Goal: Find specific page/section: Find specific page/section

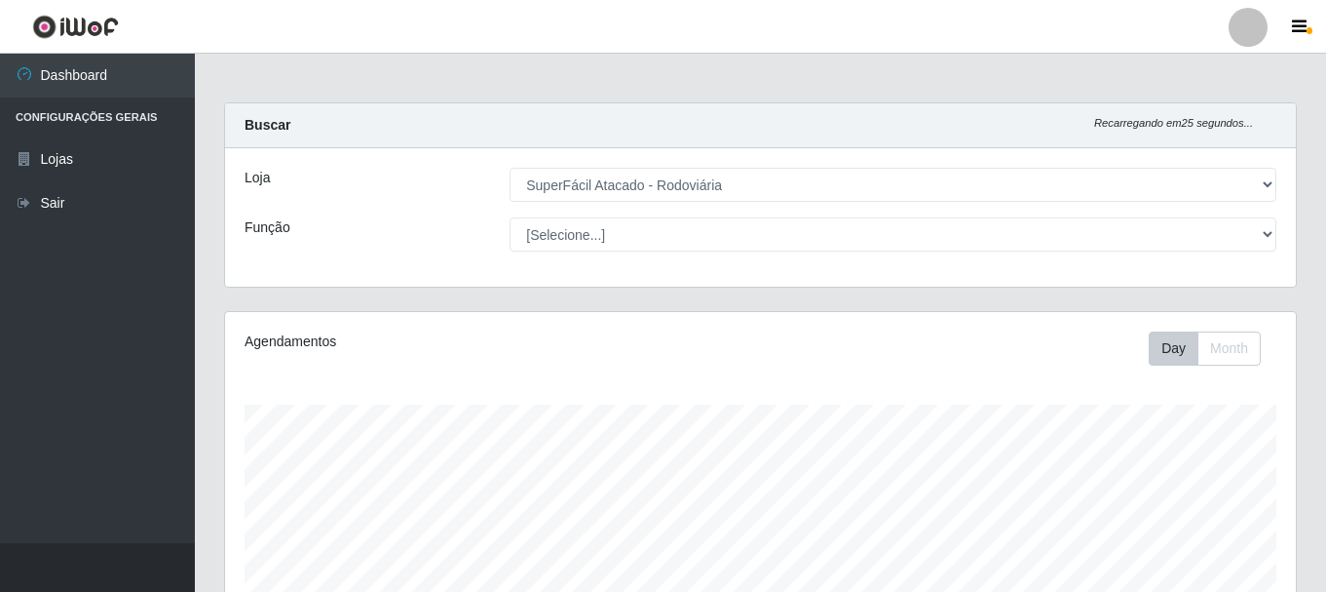
select select "400"
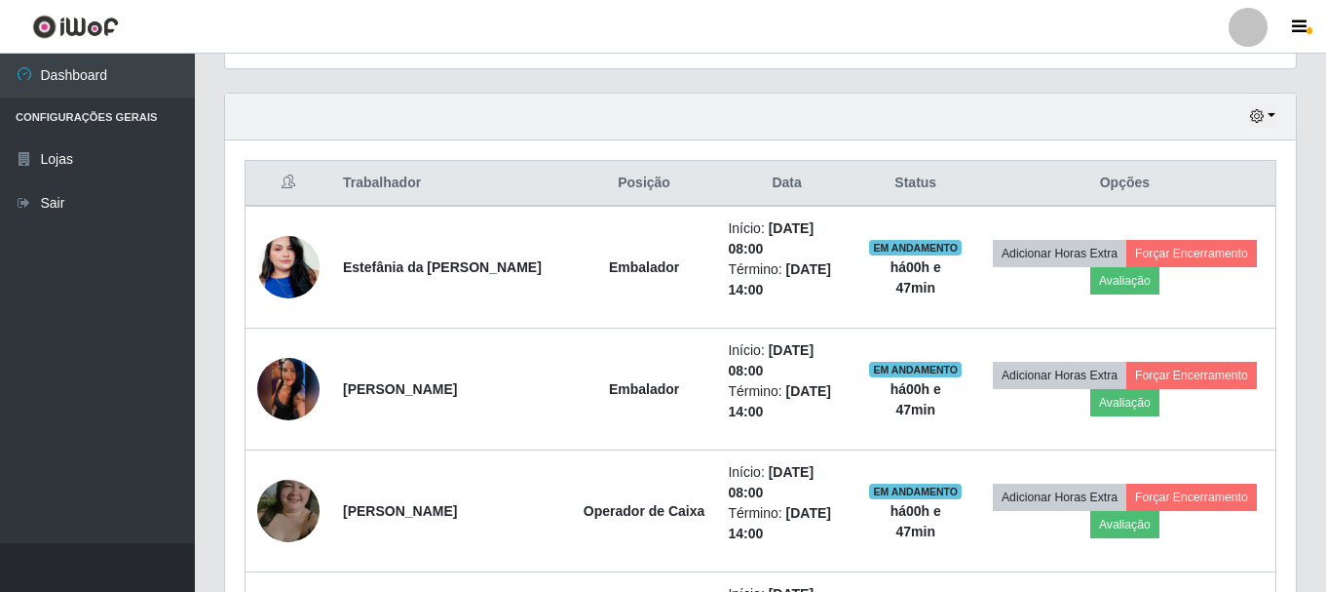
scroll to position [404, 1071]
click at [1268, 114] on button "button" at bounding box center [1262, 116] width 27 height 22
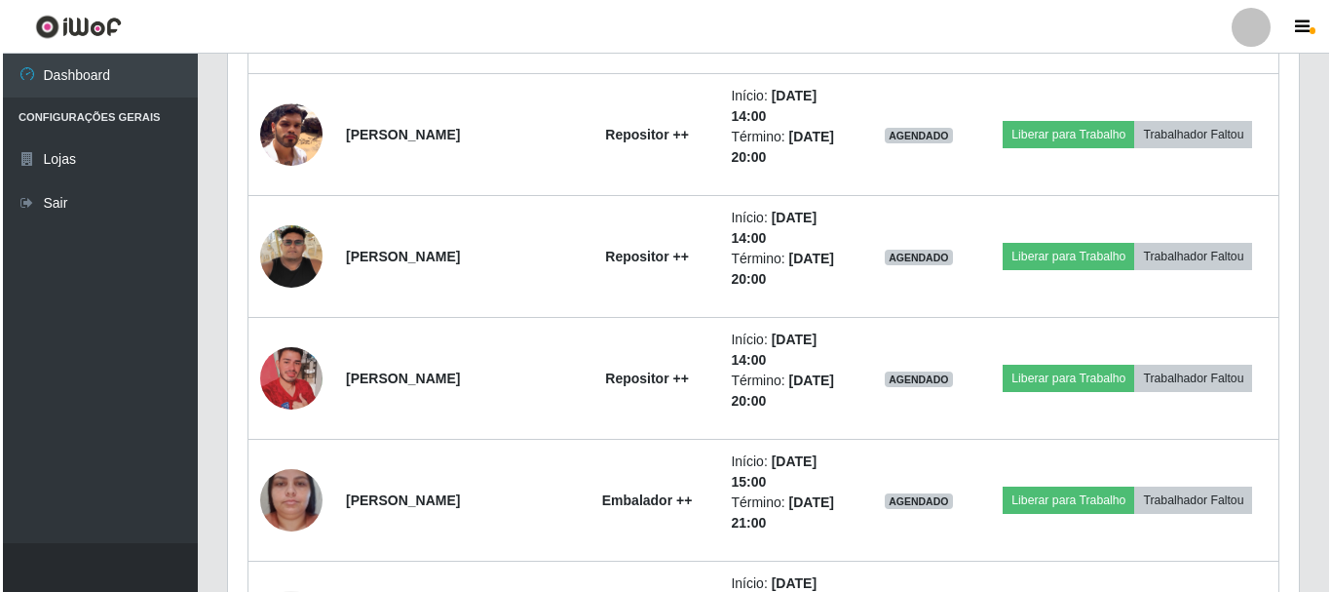
scroll to position [6009, 0]
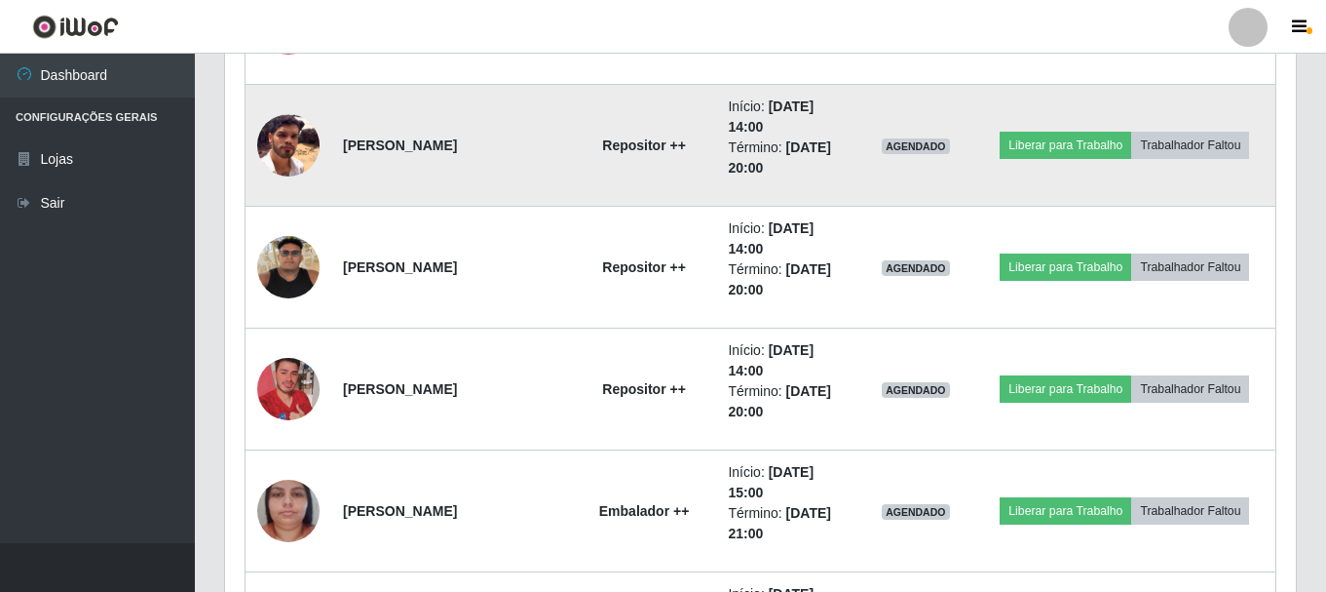
click at [294, 153] on img at bounding box center [288, 145] width 62 height 62
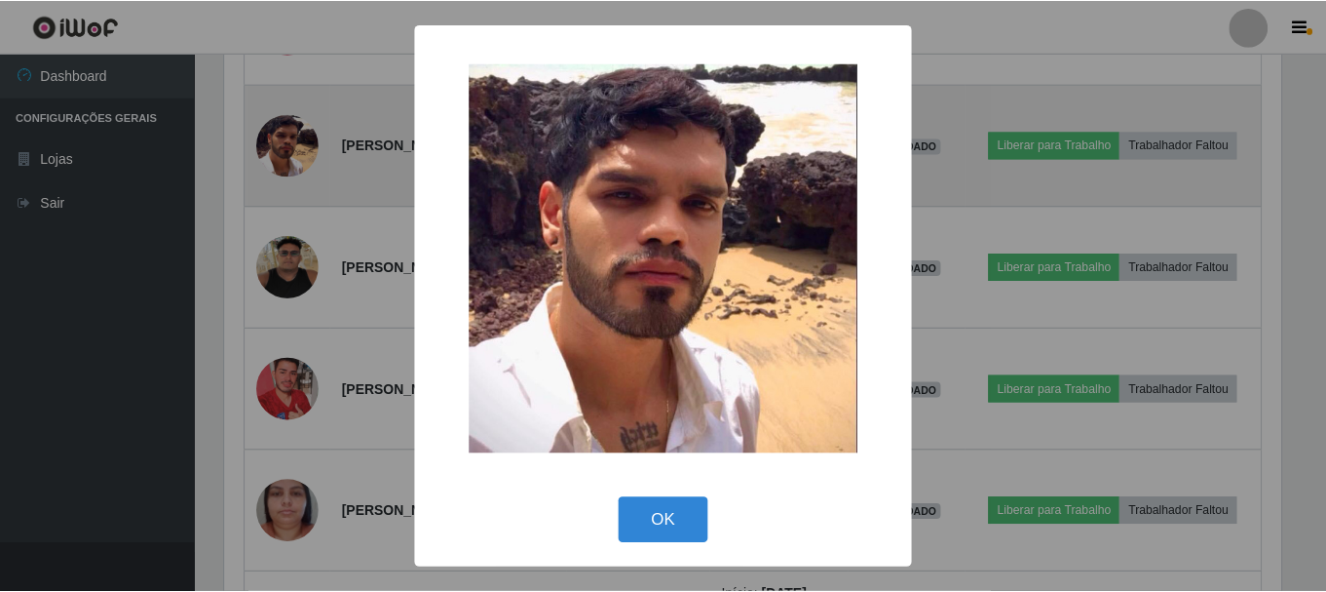
scroll to position [404, 1061]
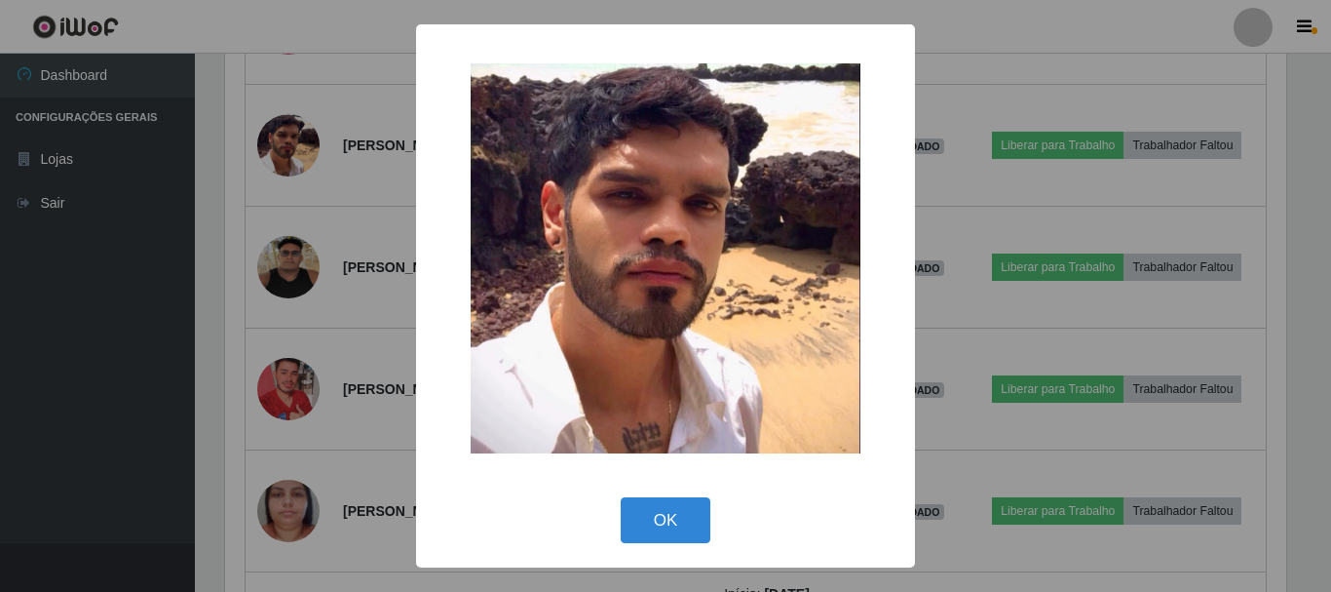
click at [285, 262] on div "× OK Cancel" at bounding box center [665, 296] width 1331 height 592
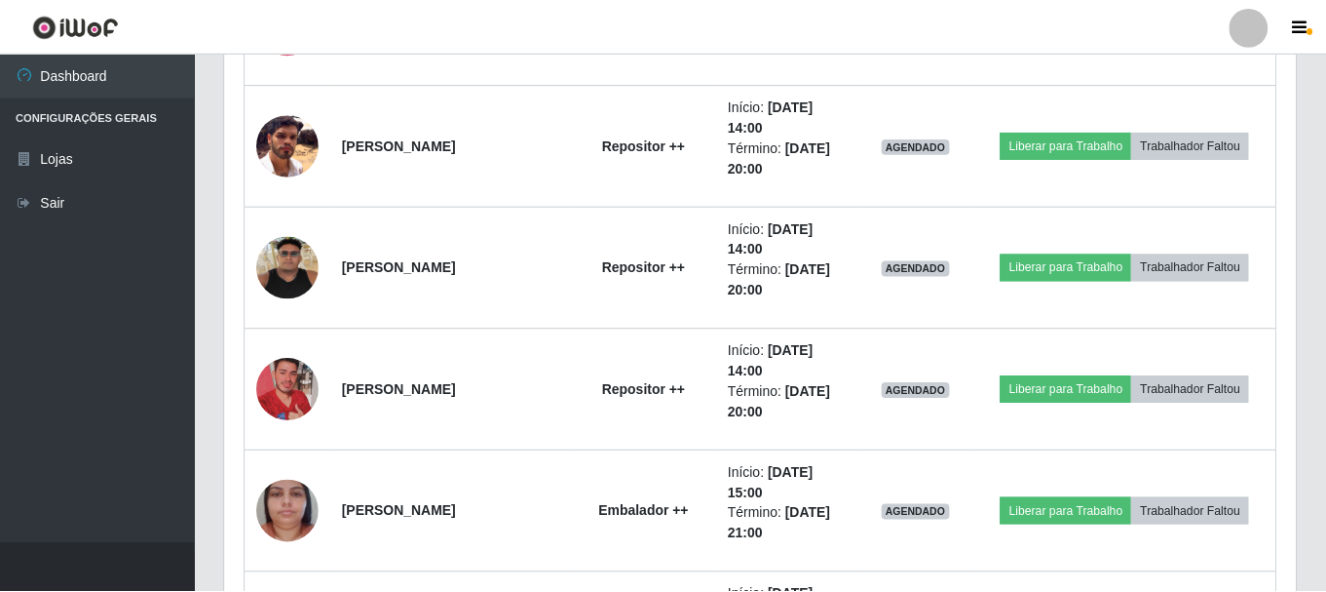
scroll to position [404, 1071]
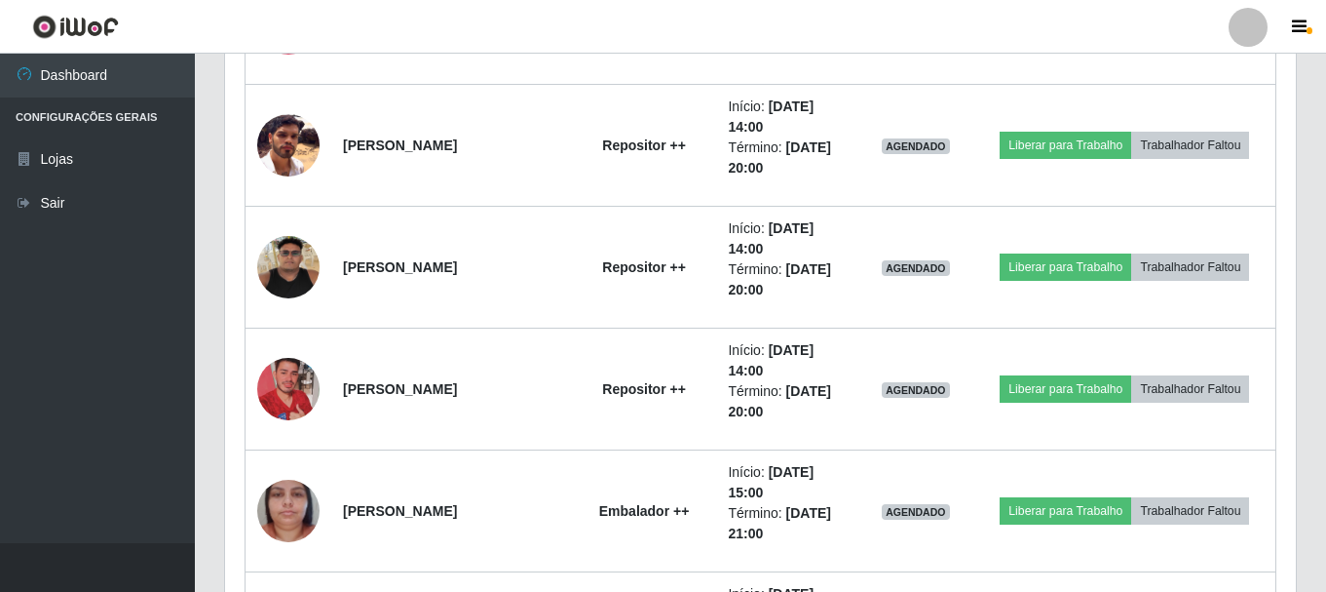
click at [285, 262] on img at bounding box center [288, 267] width 62 height 62
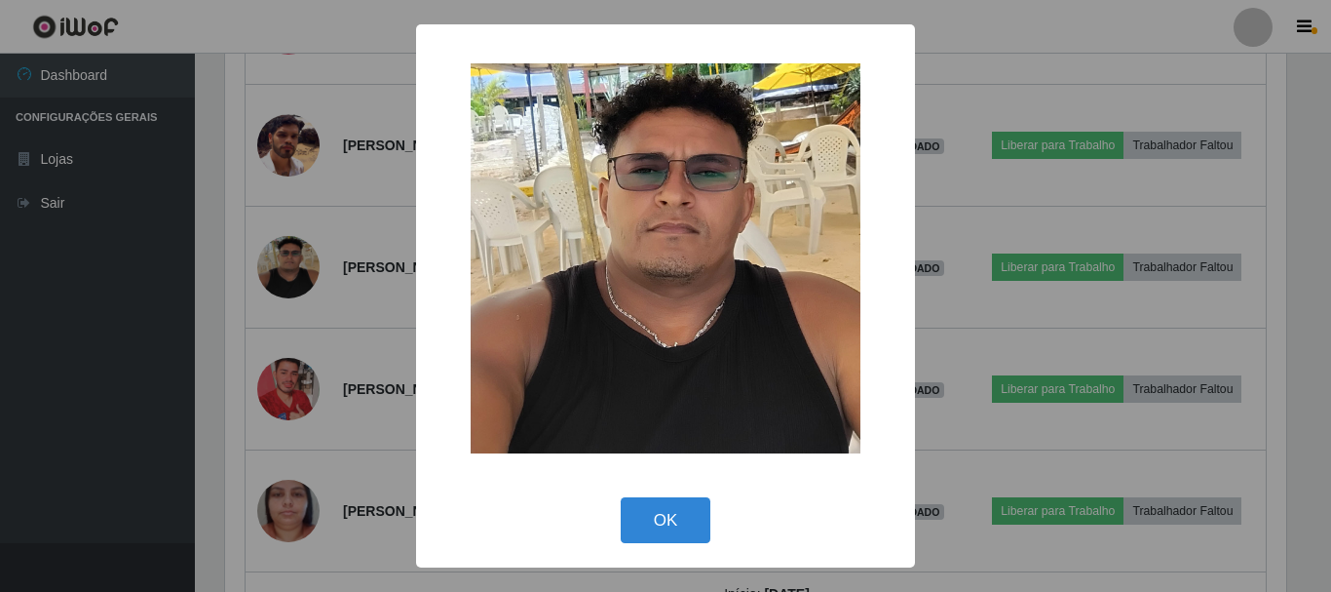
click at [282, 379] on div "× OK Cancel" at bounding box center [665, 296] width 1331 height 592
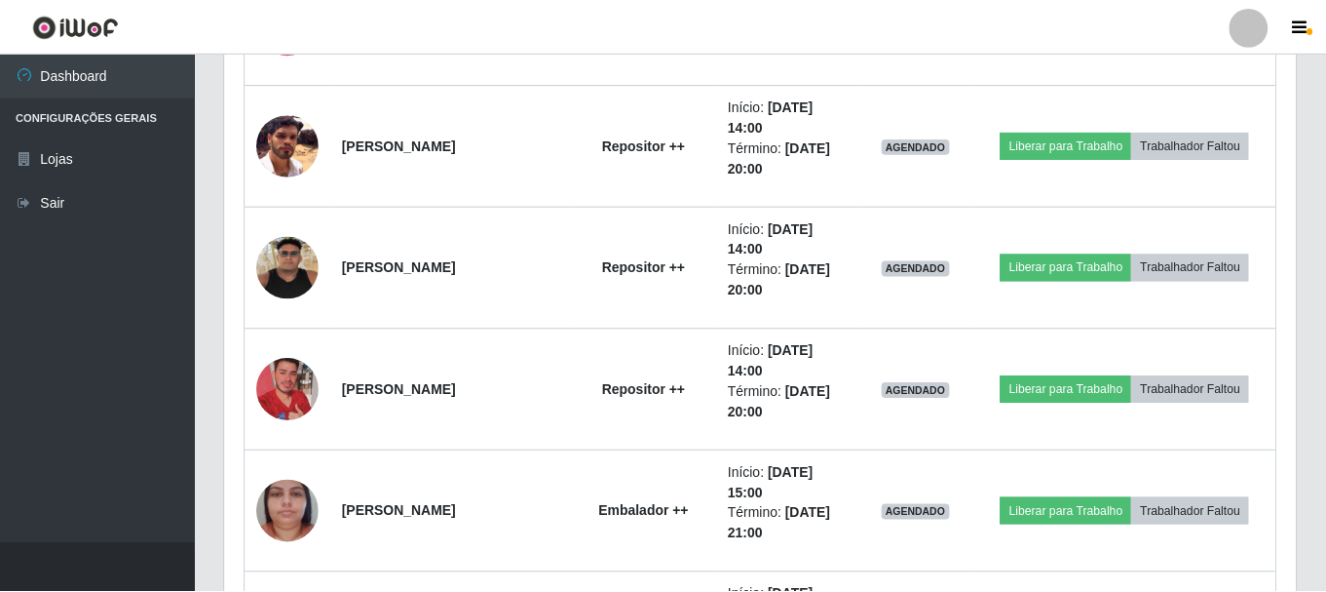
scroll to position [404, 1071]
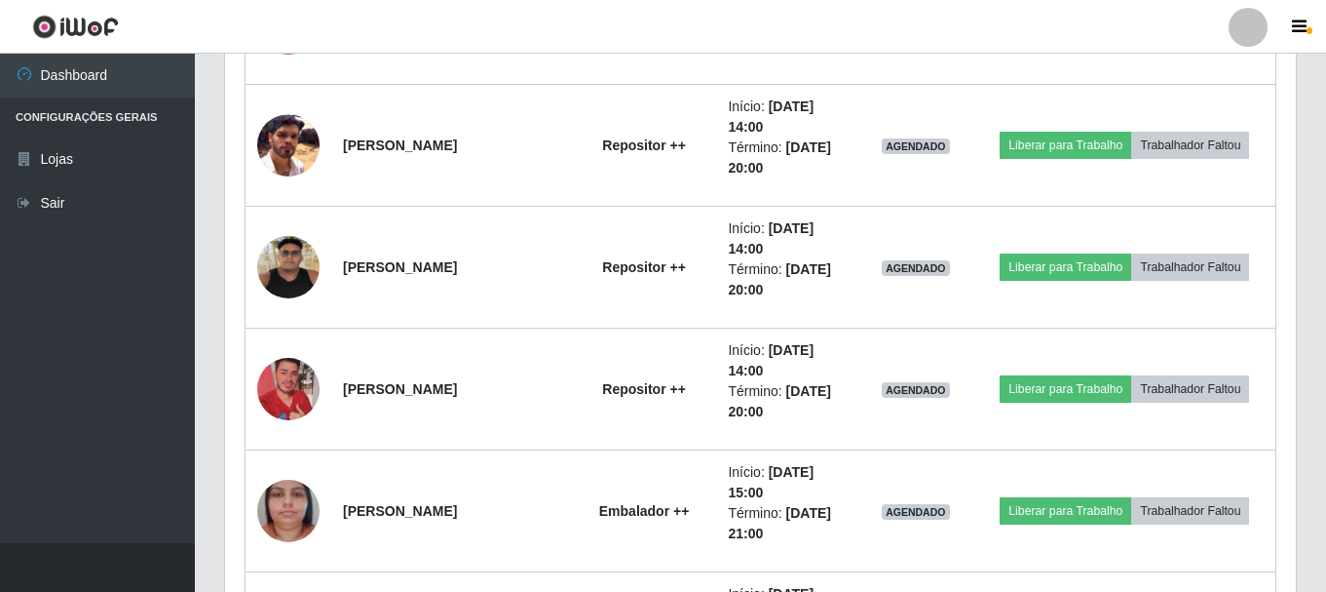
click at [282, 379] on img at bounding box center [288, 388] width 62 height 111
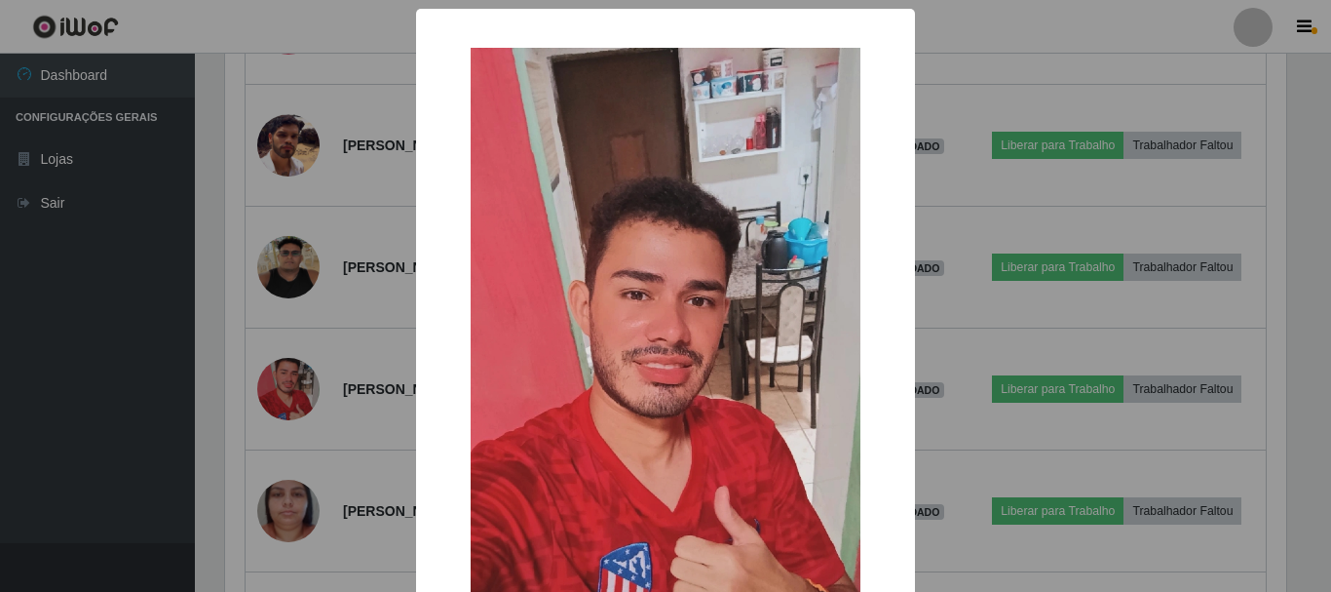
click at [113, 389] on div "× OK Cancel" at bounding box center [665, 296] width 1331 height 592
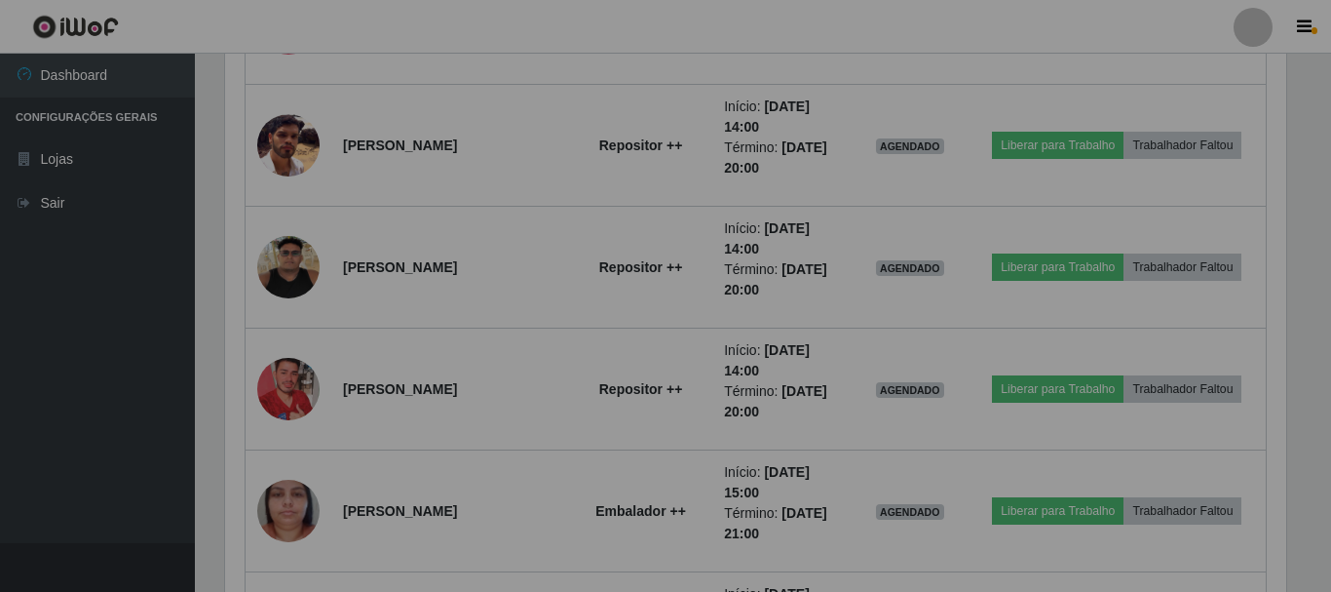
scroll to position [404, 1071]
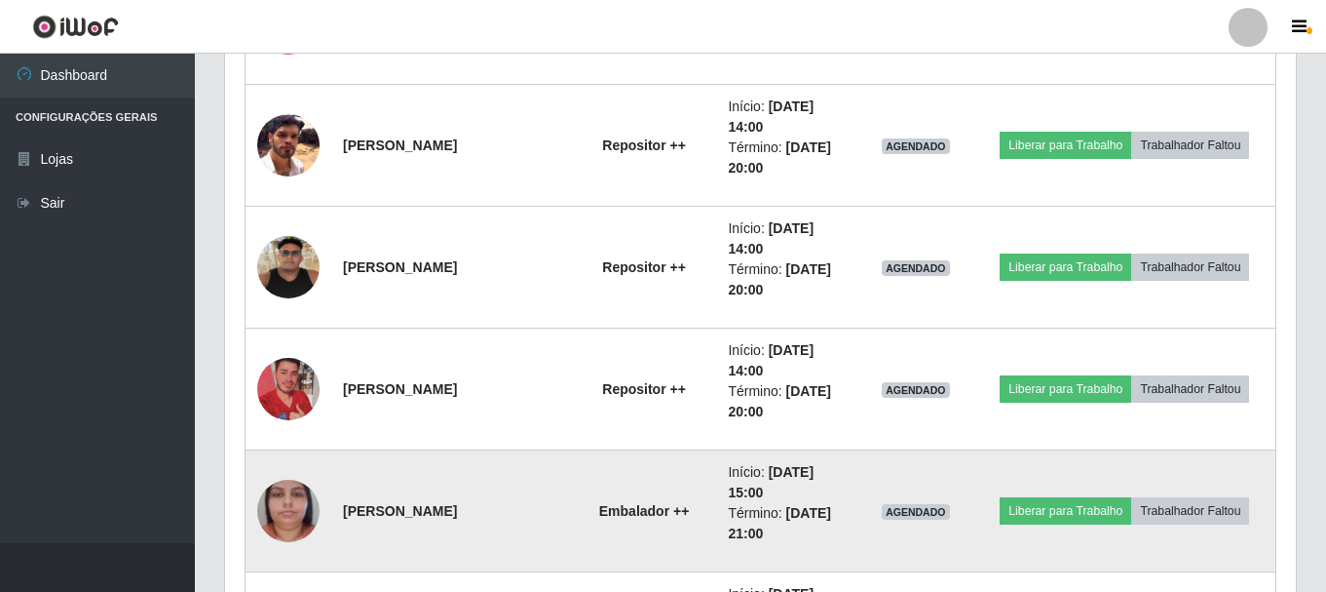
click at [275, 503] on img at bounding box center [288, 510] width 62 height 111
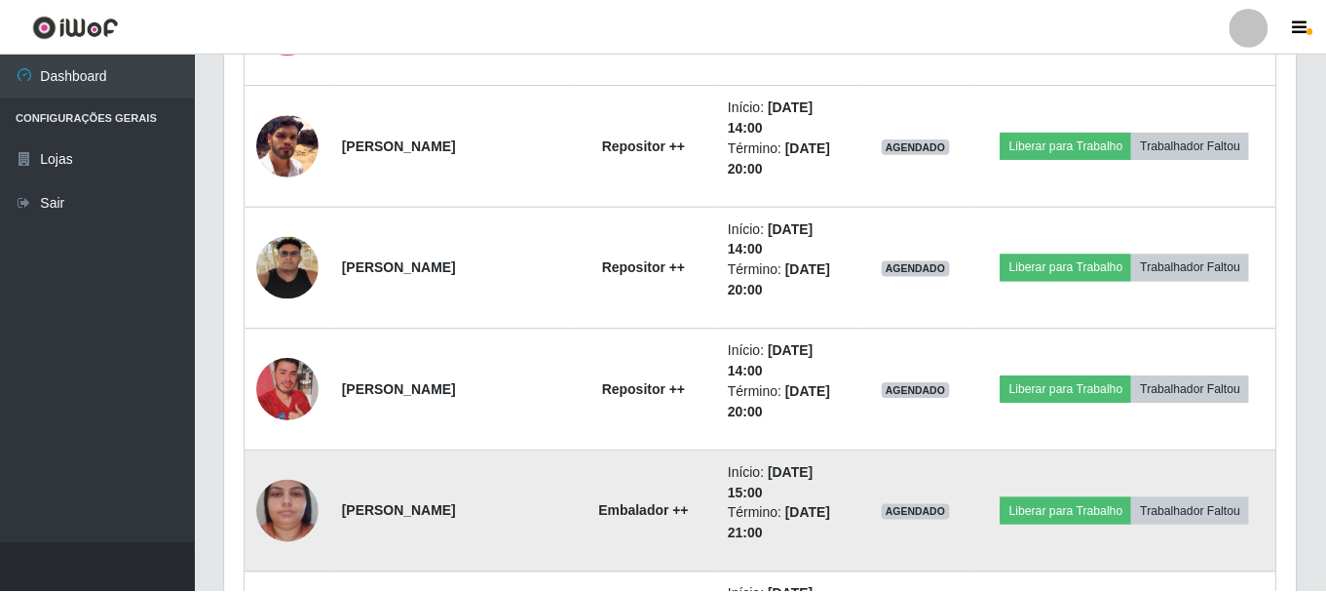
scroll to position [404, 1061]
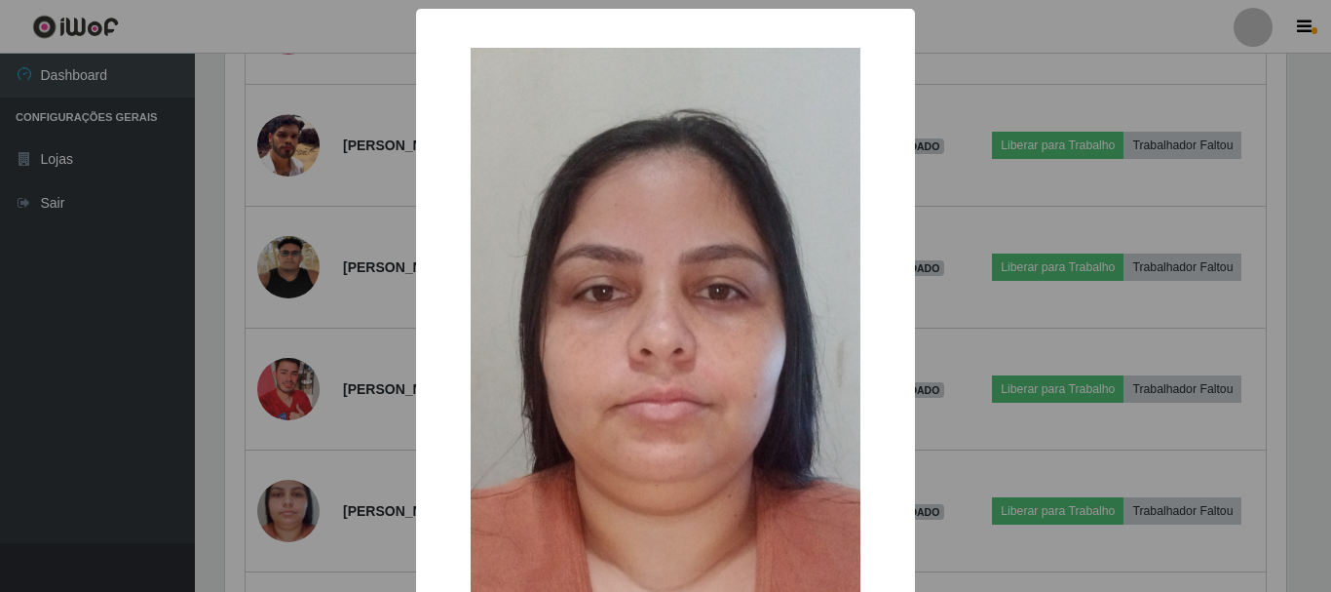
click at [97, 470] on div "× OK Cancel" at bounding box center [665, 296] width 1331 height 592
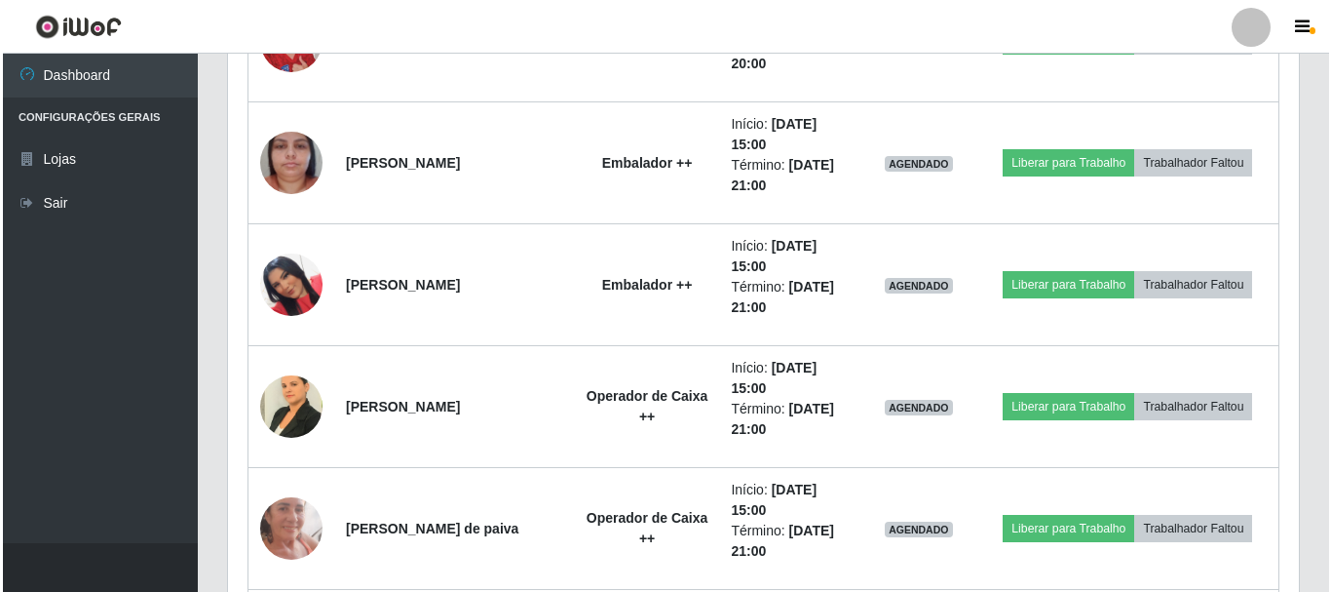
scroll to position [6398, 0]
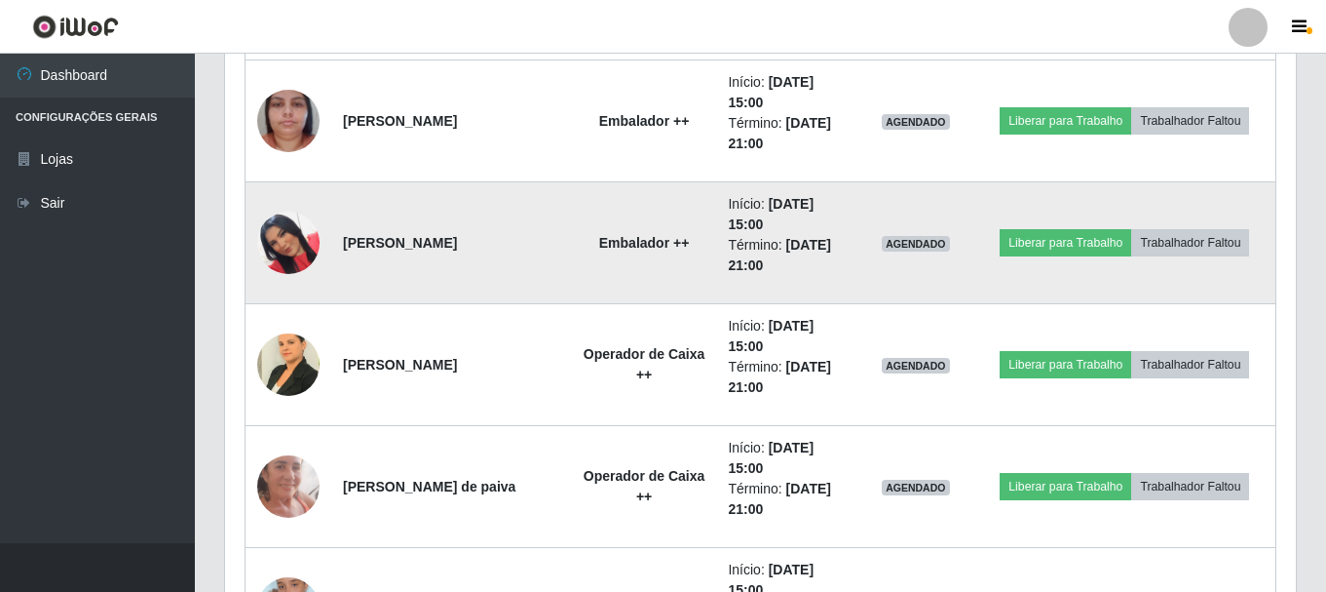
click at [288, 253] on img at bounding box center [288, 242] width 62 height 111
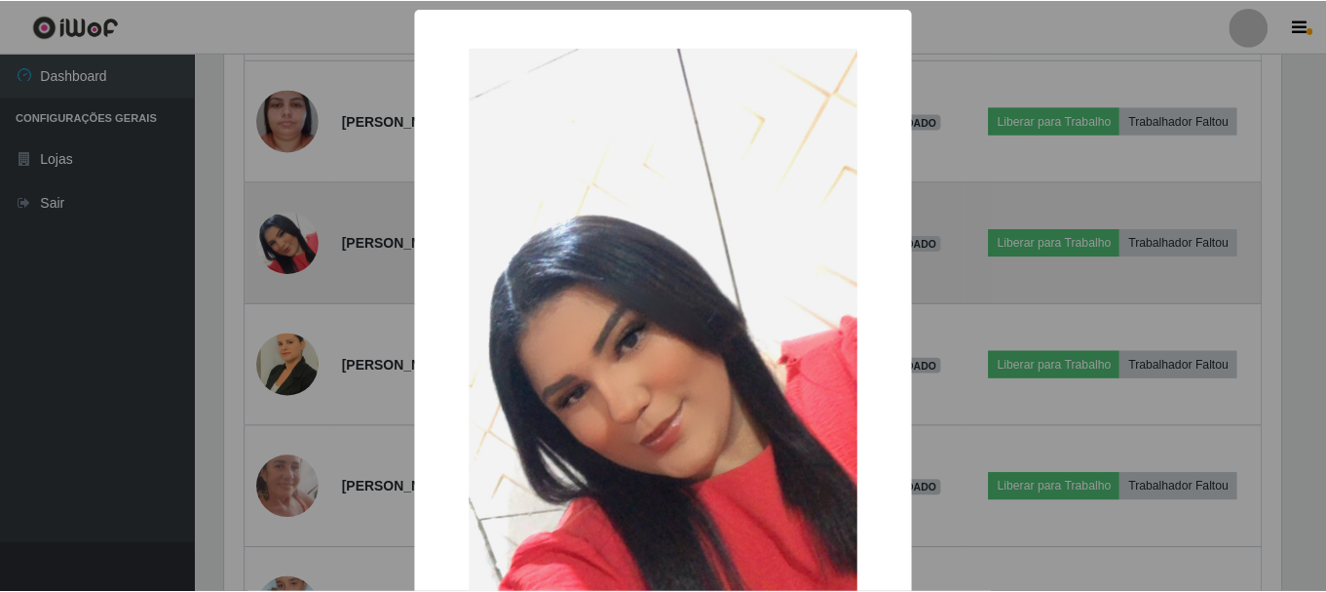
scroll to position [404, 1061]
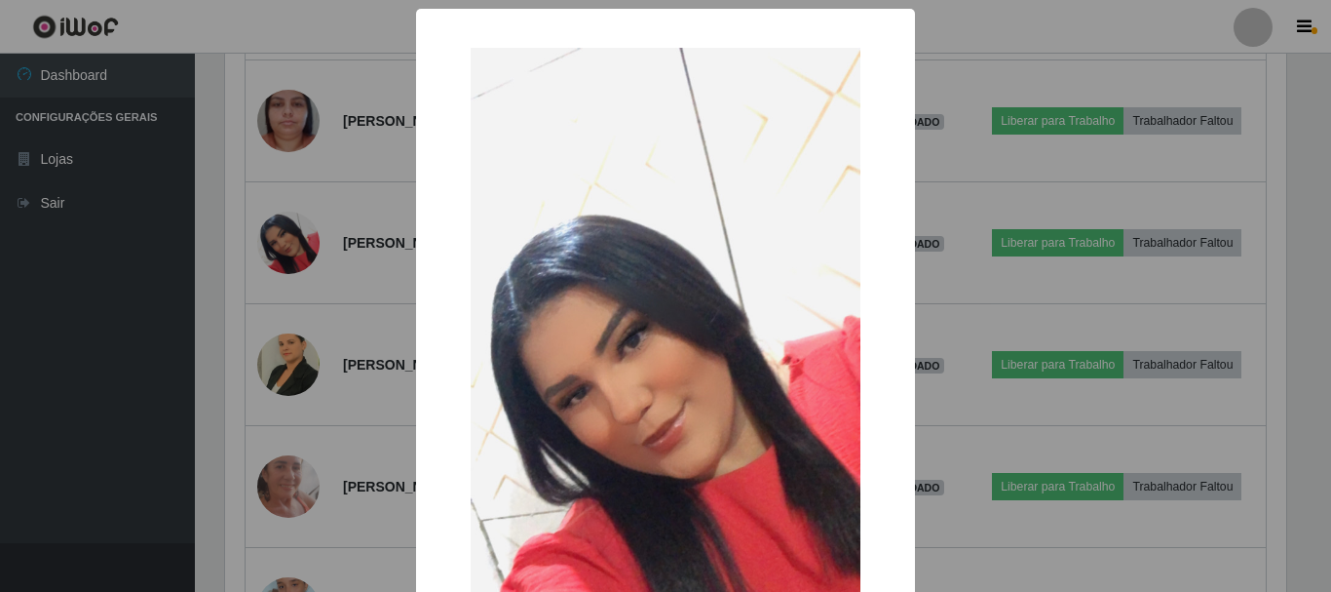
drag, startPoint x: 7, startPoint y: 288, endPoint x: 119, endPoint y: 359, distance: 132.8
click at [13, 292] on div "× OK Cancel" at bounding box center [665, 296] width 1331 height 592
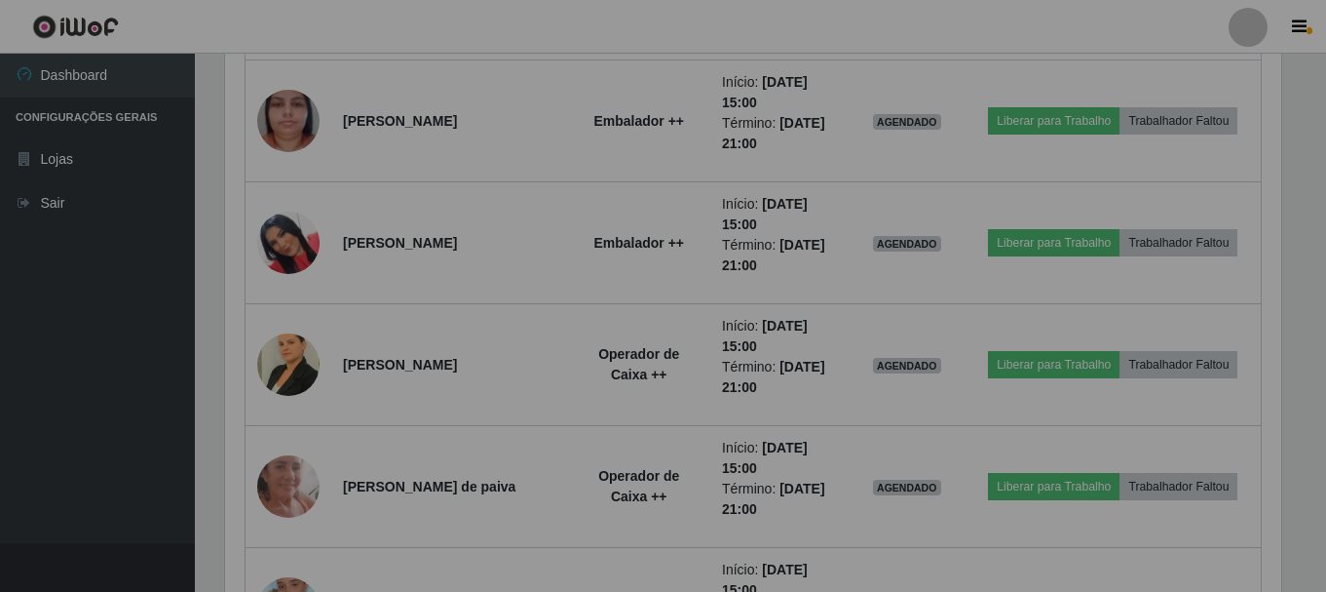
scroll to position [404, 1071]
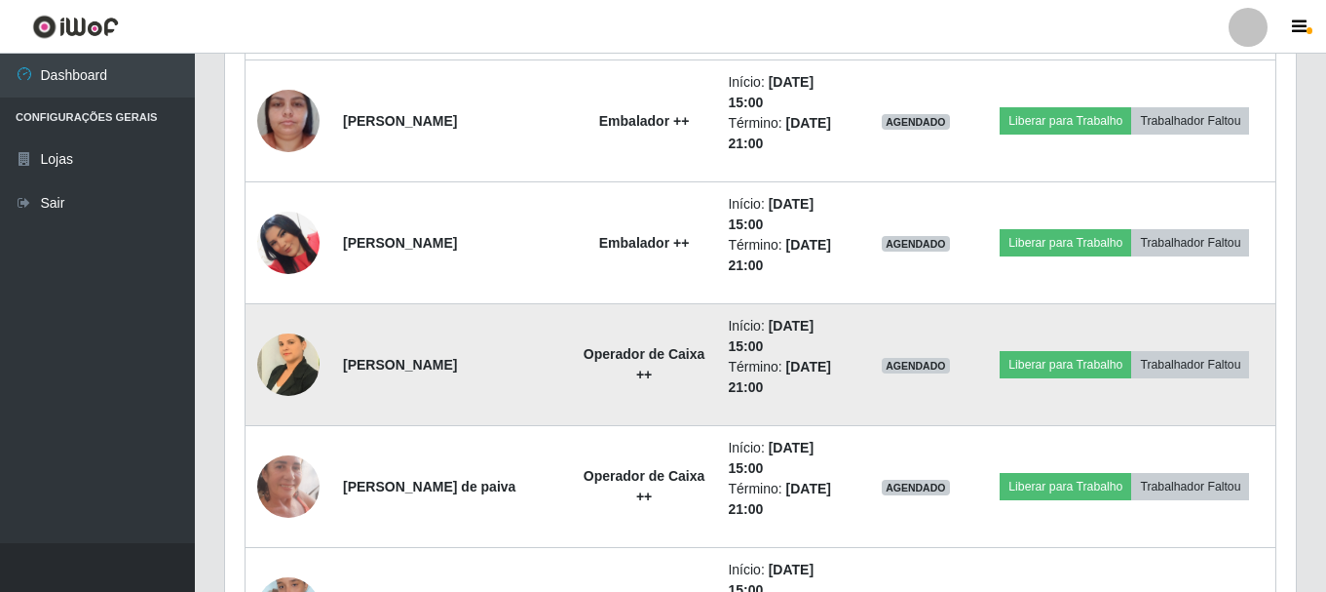
click at [274, 362] on img at bounding box center [288, 364] width 62 height 83
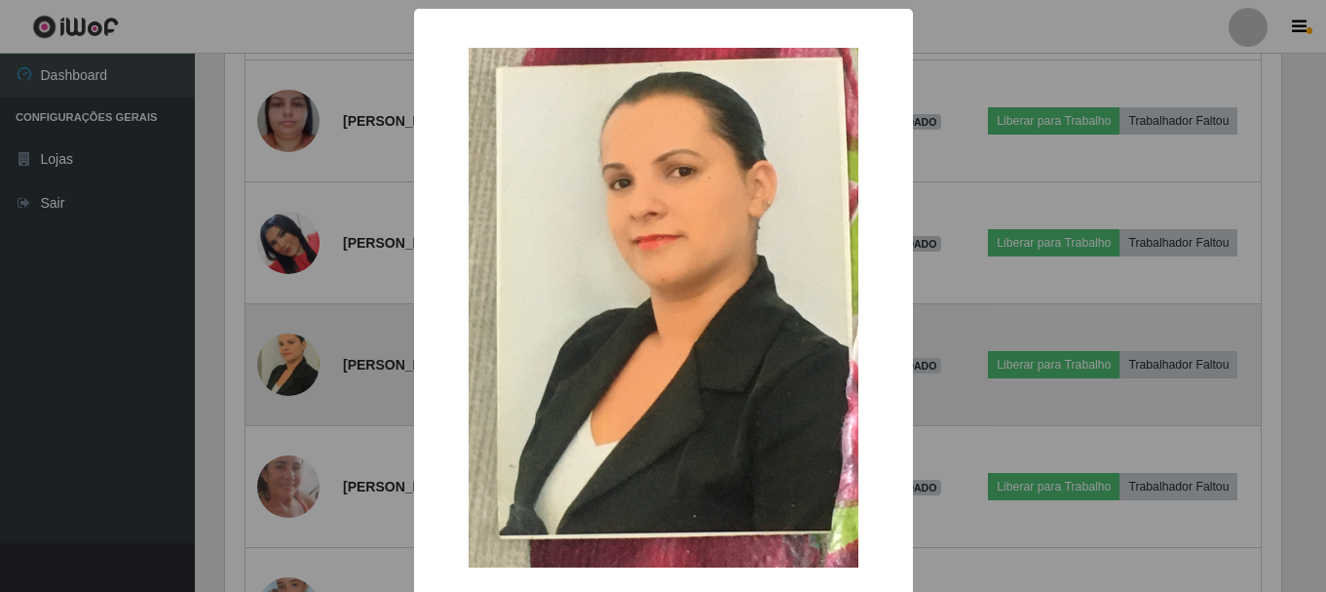
scroll to position [404, 1061]
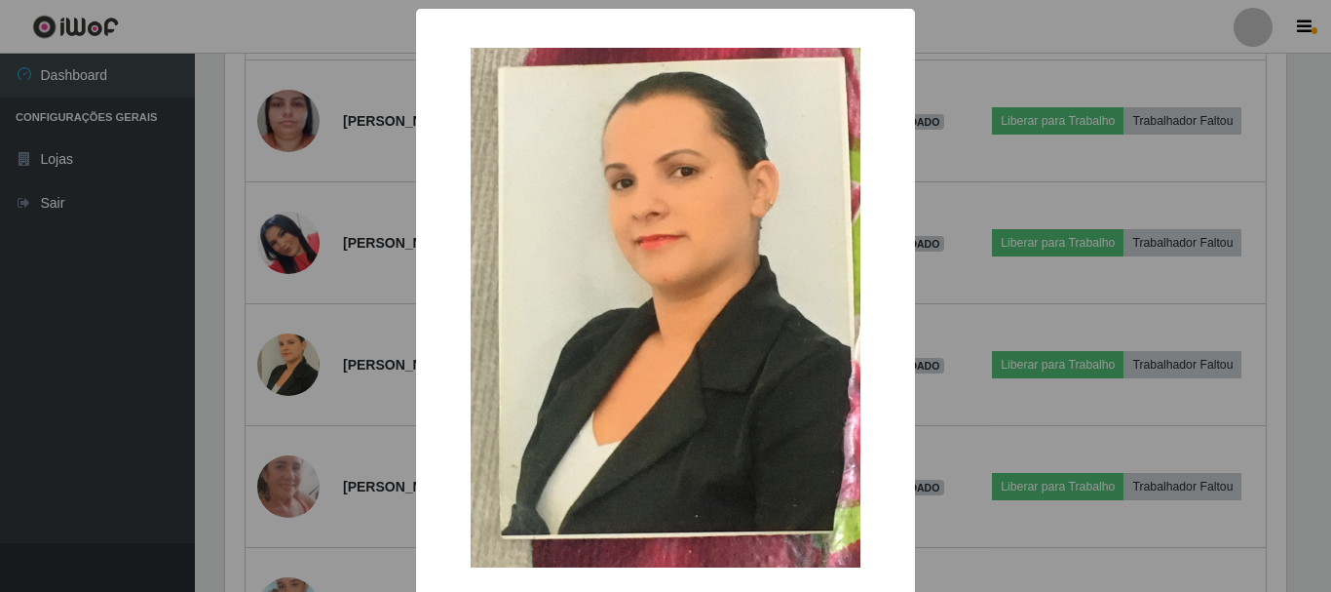
click at [87, 339] on div "× OK Cancel" at bounding box center [665, 296] width 1331 height 592
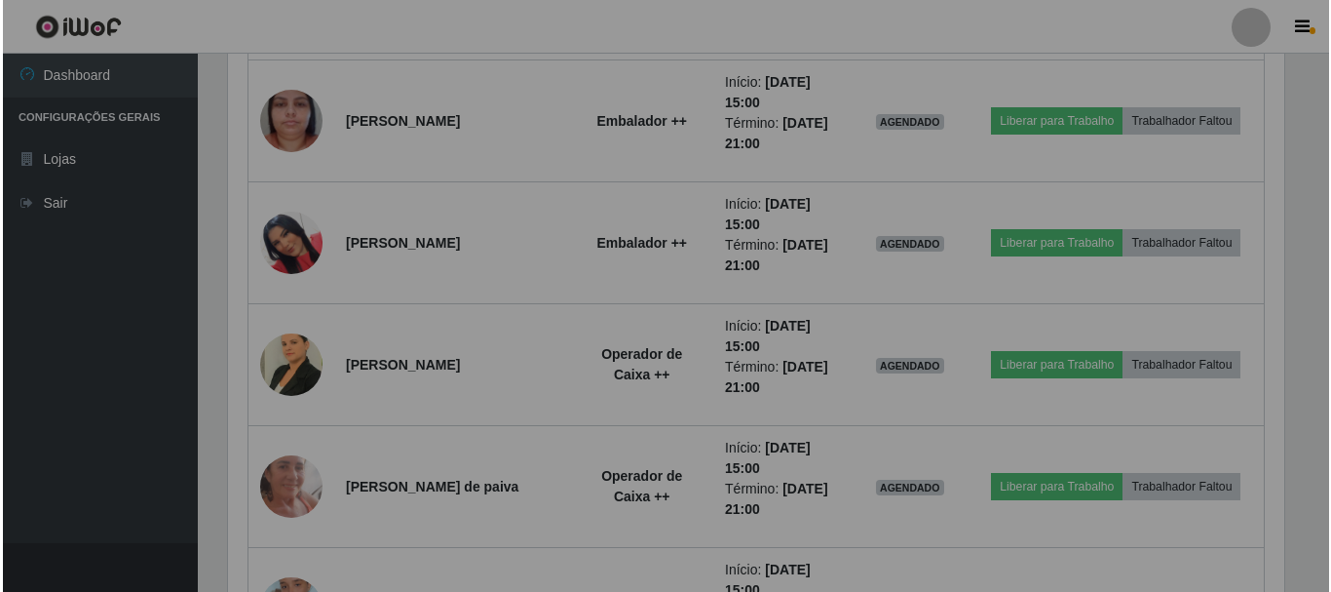
scroll to position [404, 1071]
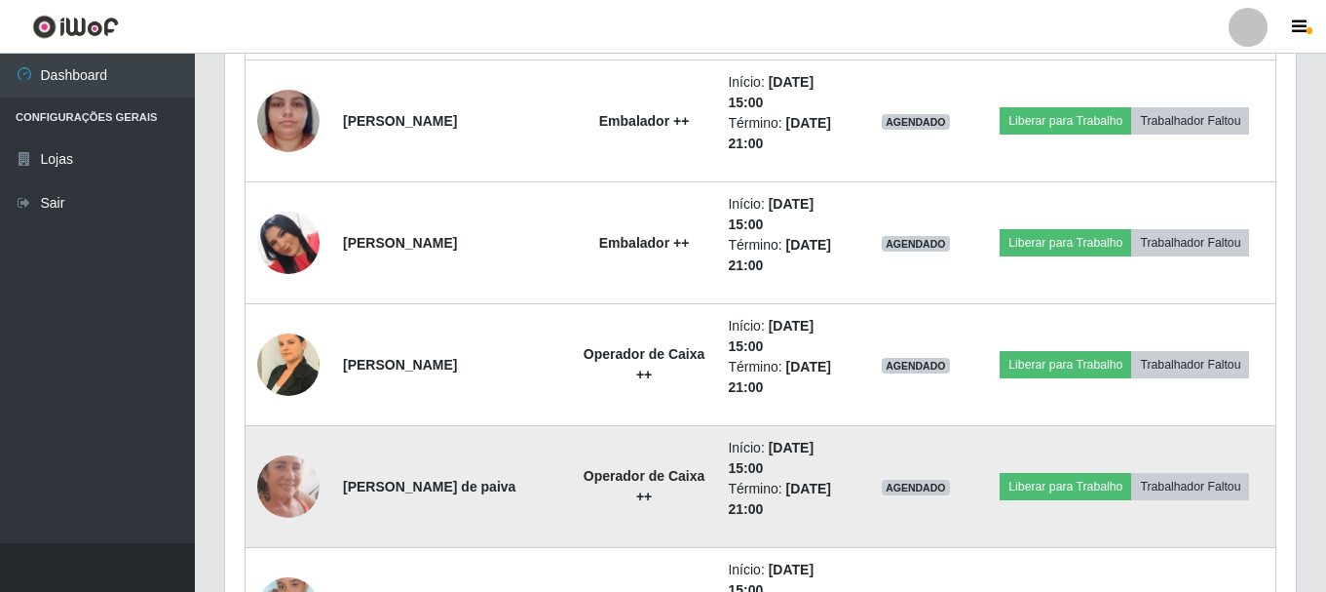
click at [283, 479] on img at bounding box center [288, 485] width 62 height 135
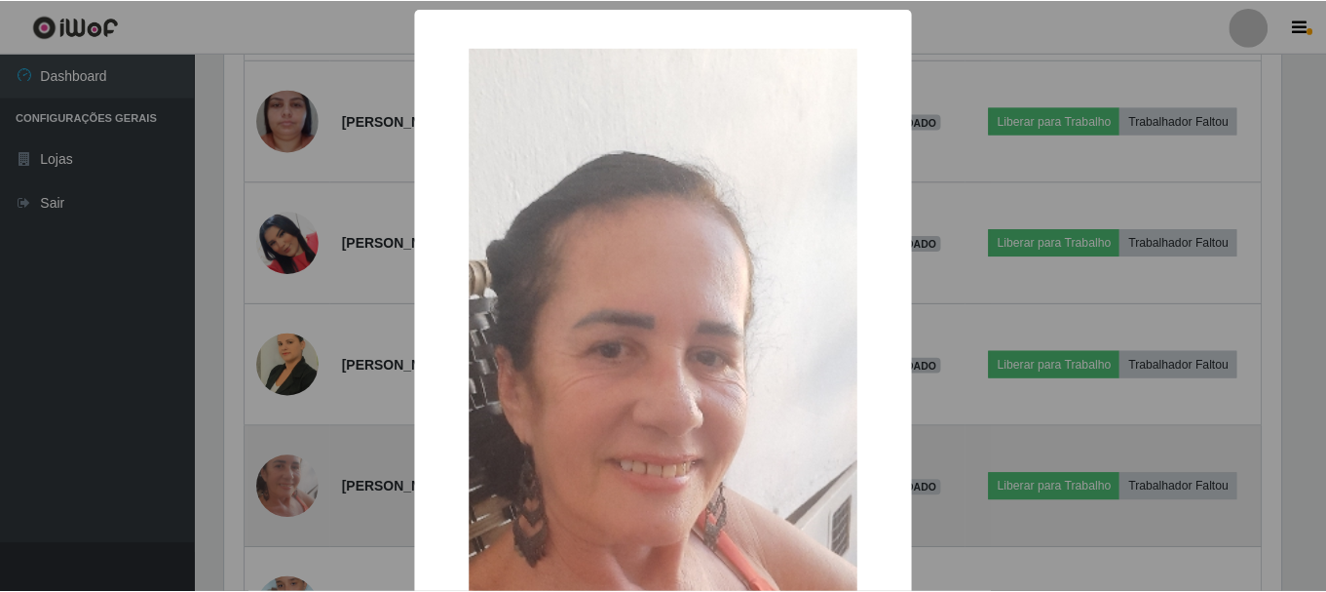
scroll to position [0, 0]
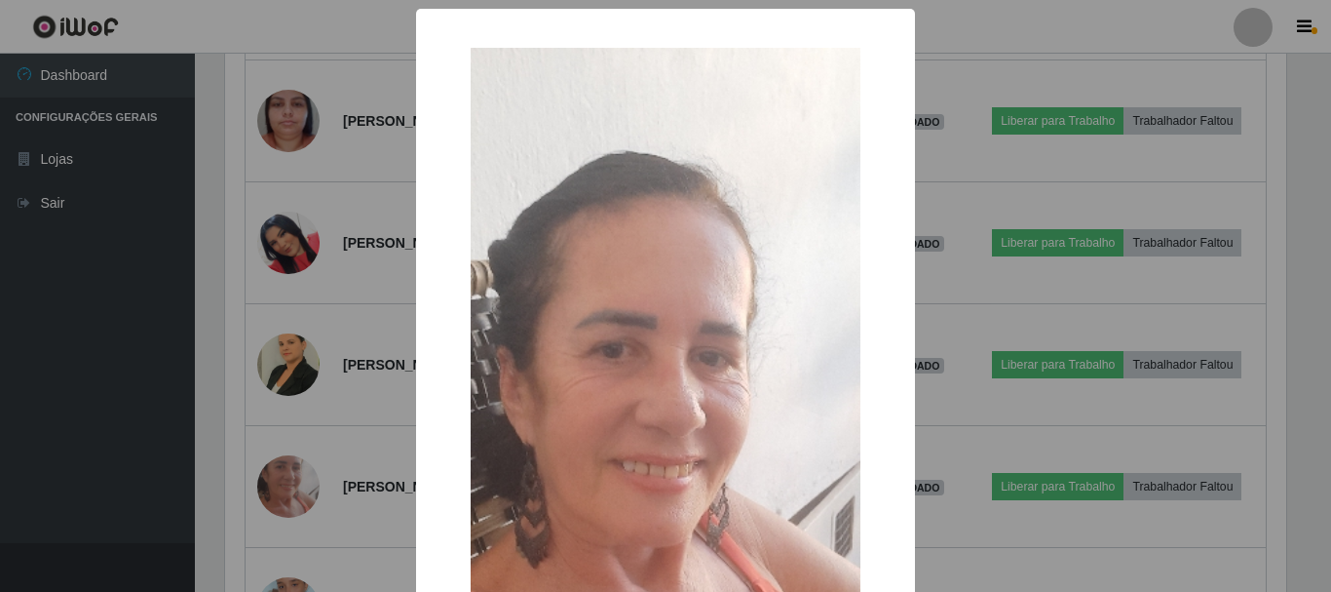
click at [58, 404] on div "× OK Cancel" at bounding box center [665, 296] width 1331 height 592
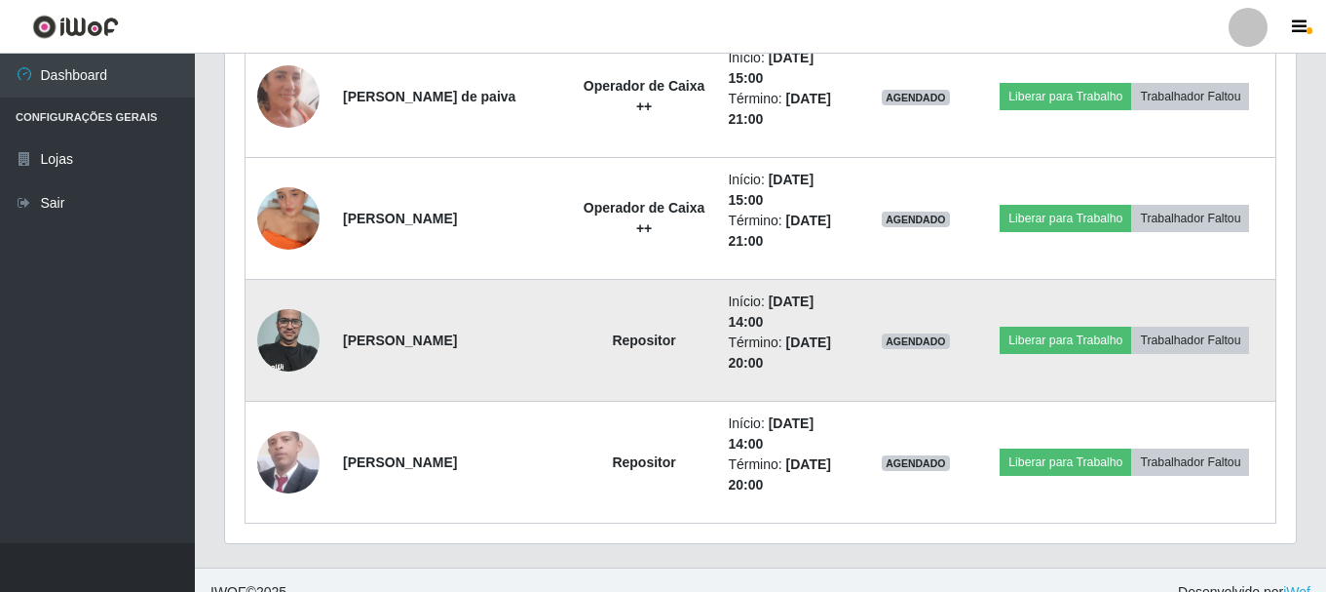
click at [285, 340] on img at bounding box center [288, 339] width 62 height 83
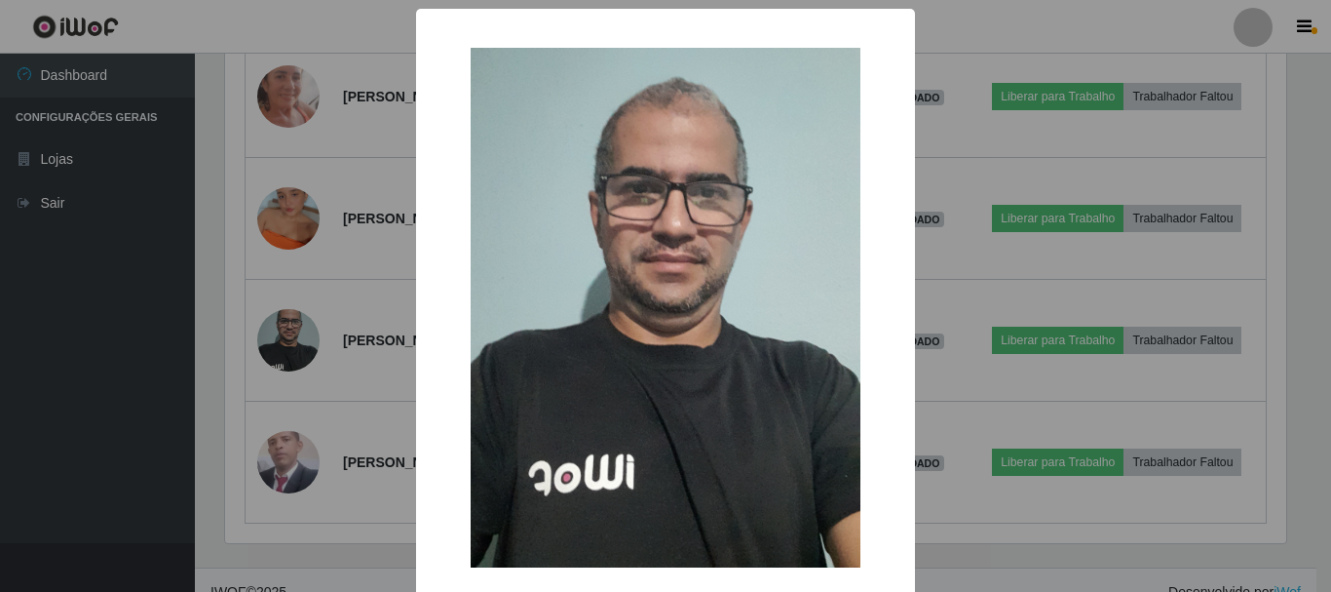
click at [111, 313] on div "× OK Cancel" at bounding box center [665, 296] width 1331 height 592
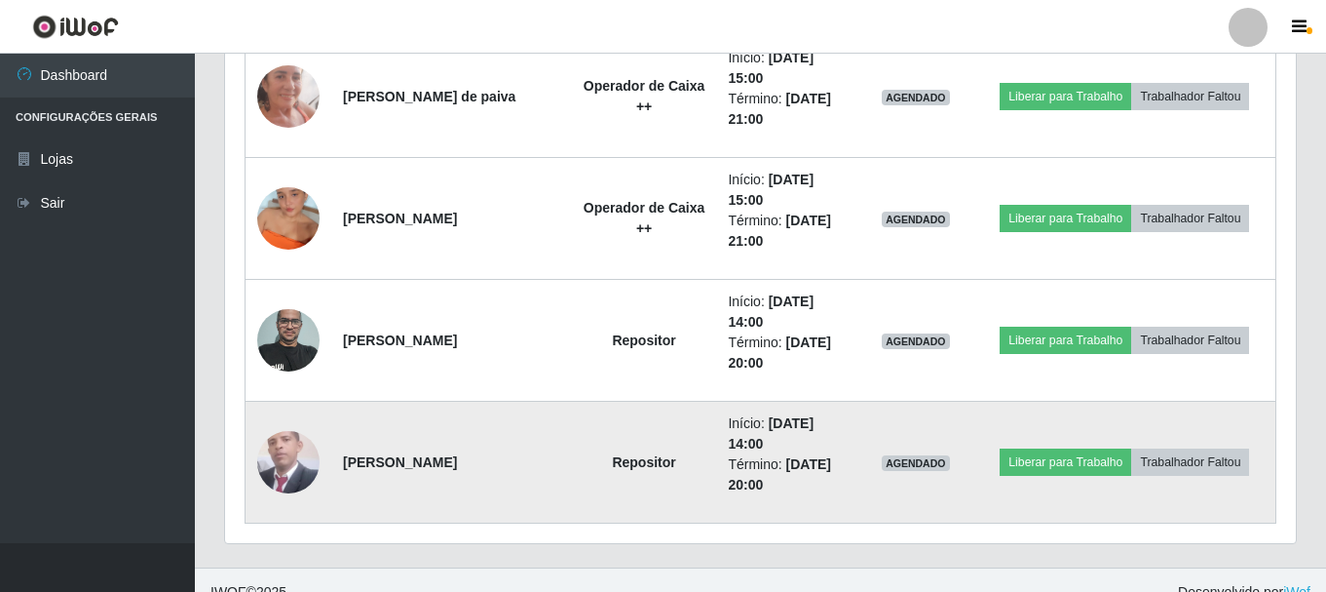
click at [290, 454] on img at bounding box center [288, 461] width 62 height 69
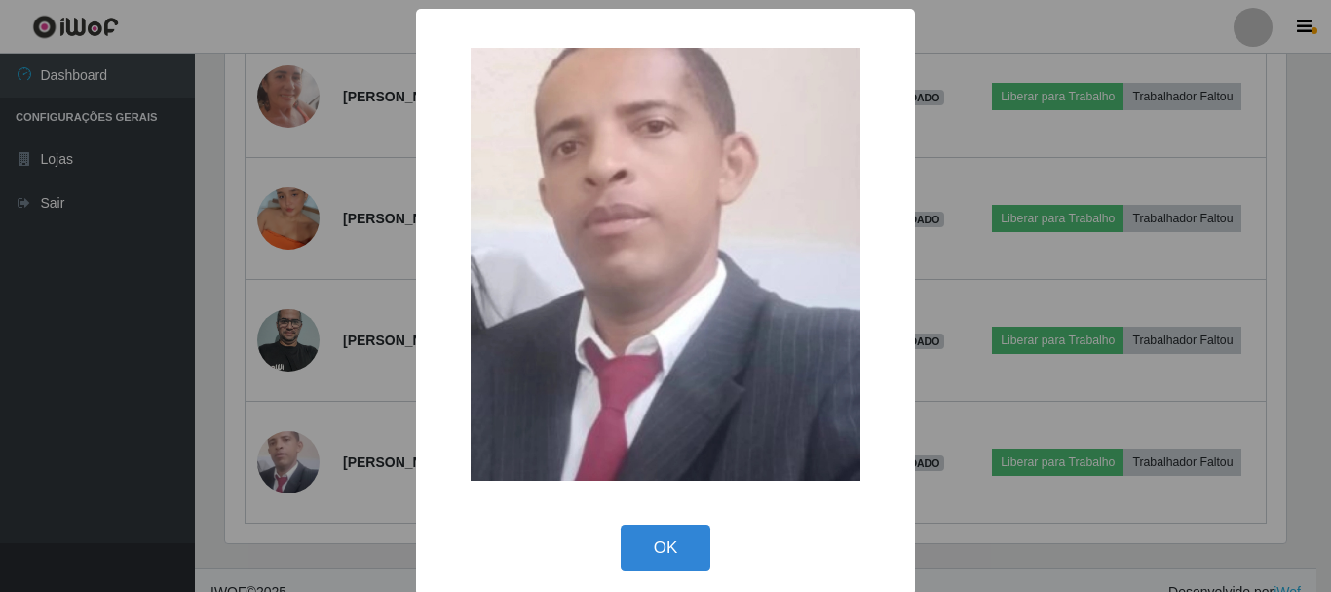
drag, startPoint x: 51, startPoint y: 369, endPoint x: 183, endPoint y: 425, distance: 143.7
click at [68, 381] on div "× OK Cancel" at bounding box center [665, 296] width 1331 height 592
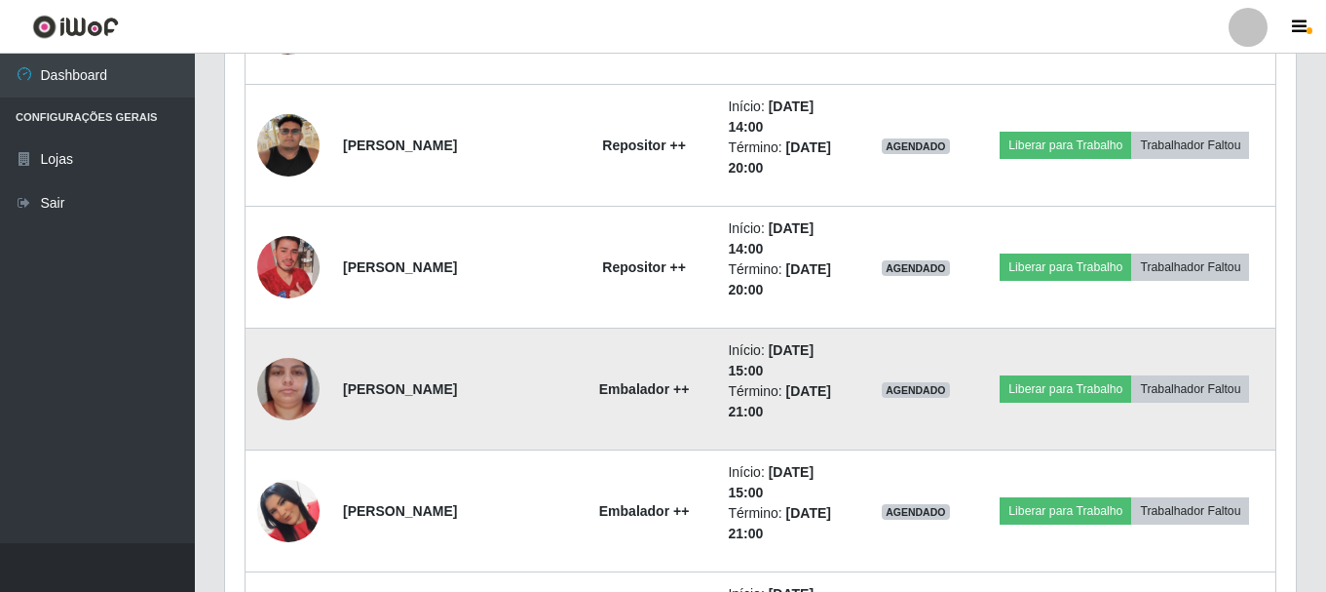
click at [478, 401] on td "[PERSON_NAME]" at bounding box center [451, 389] width 241 height 122
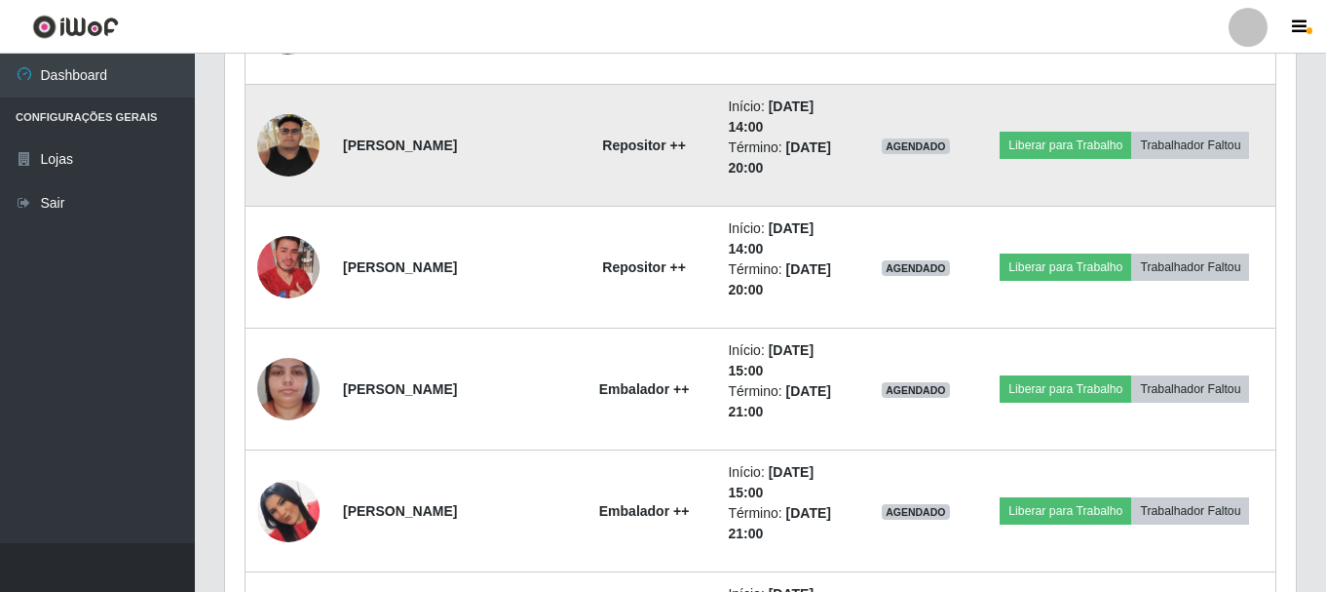
click at [296, 153] on img at bounding box center [288, 145] width 62 height 62
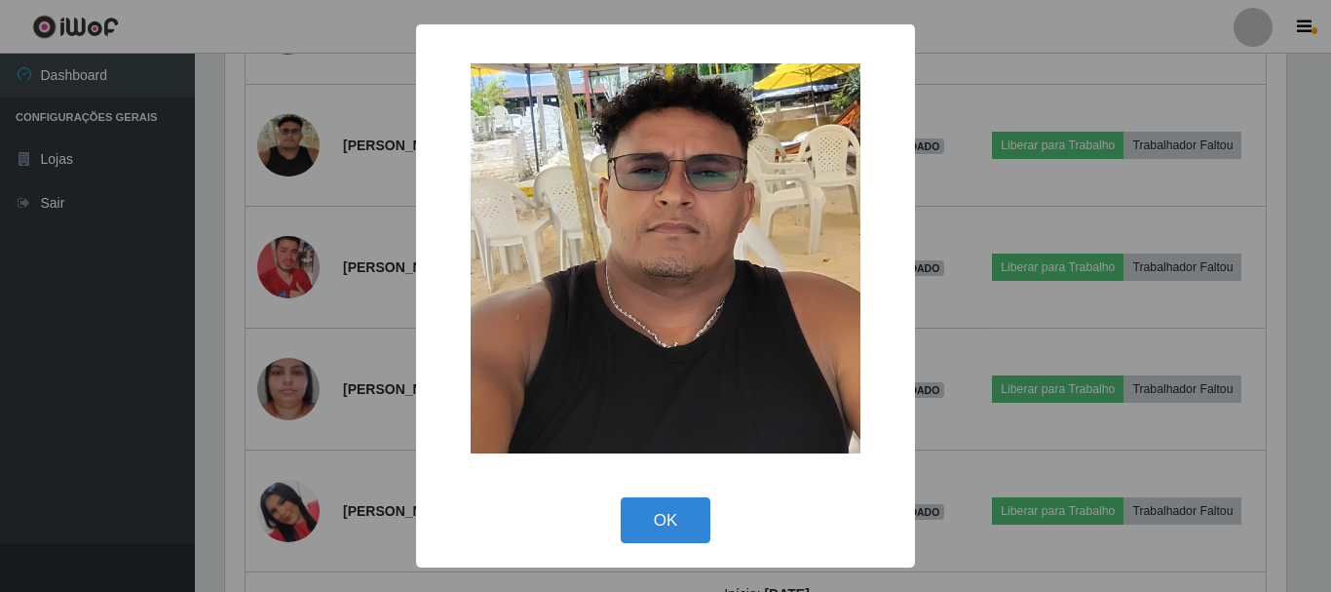
click at [280, 276] on div "× OK Cancel" at bounding box center [665, 296] width 1331 height 592
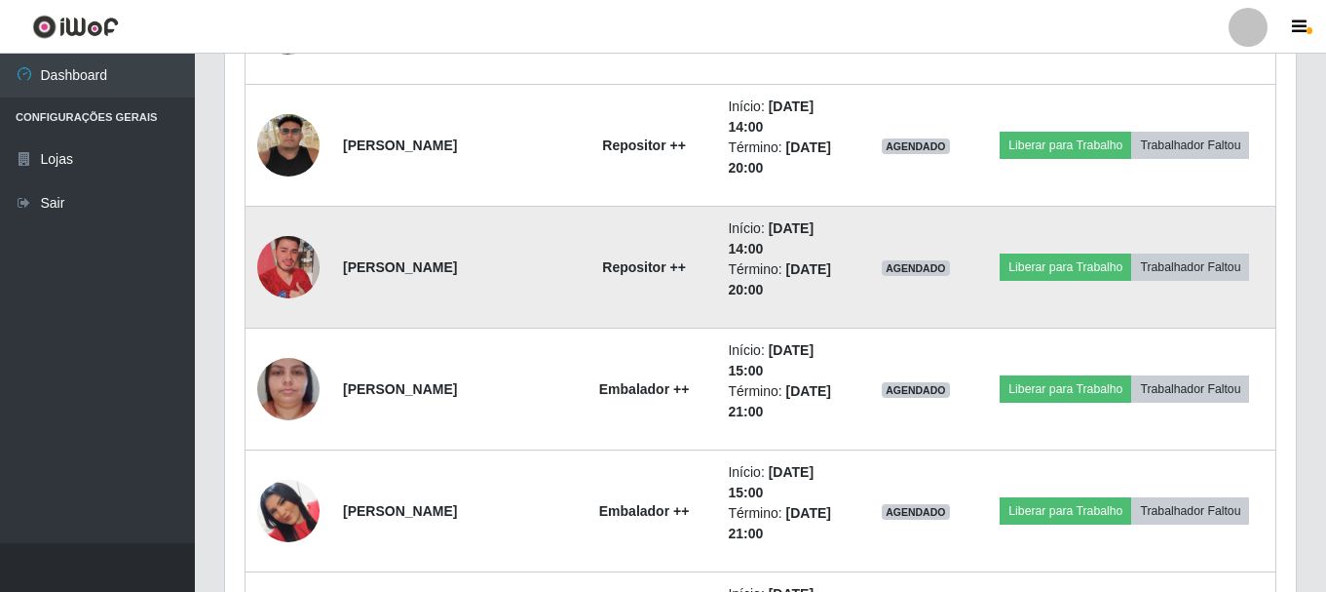
click at [284, 269] on img at bounding box center [288, 266] width 62 height 111
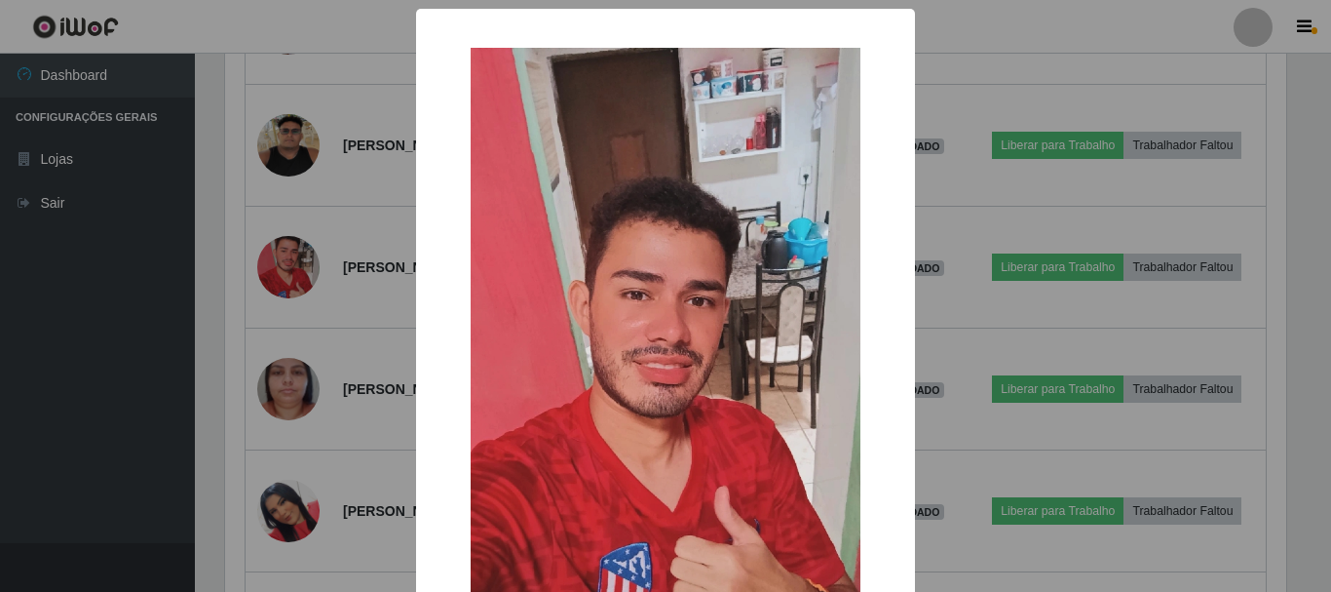
click at [288, 285] on div "× OK Cancel" at bounding box center [665, 296] width 1331 height 592
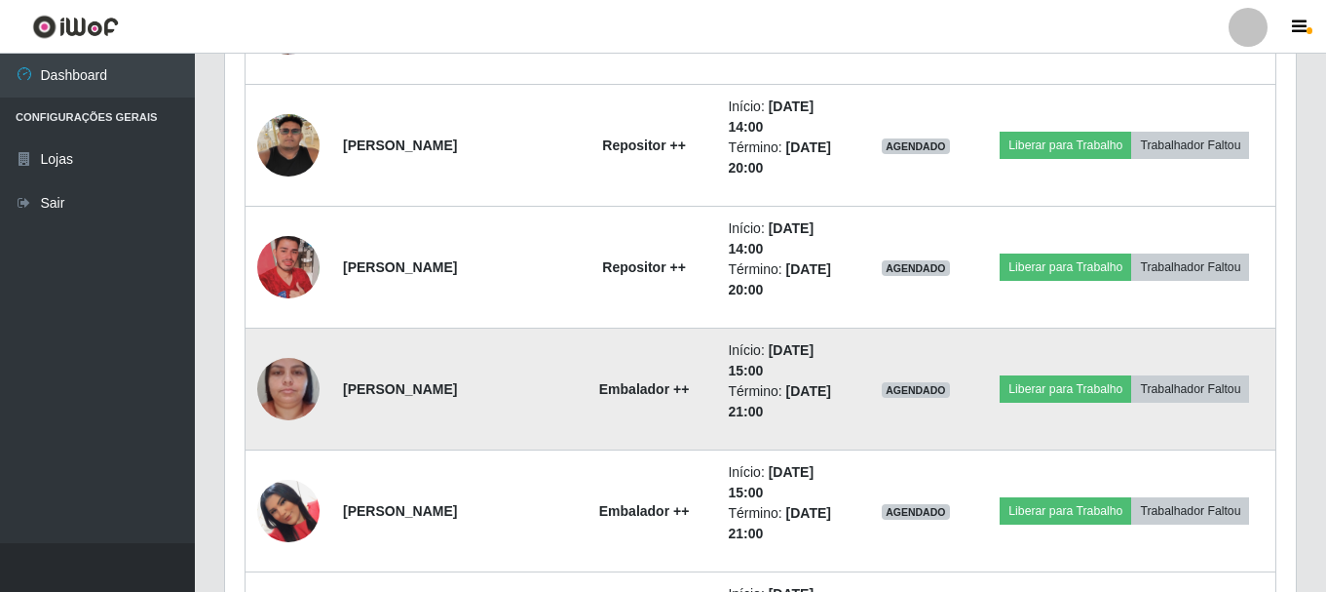
click at [287, 360] on img at bounding box center [288, 388] width 62 height 111
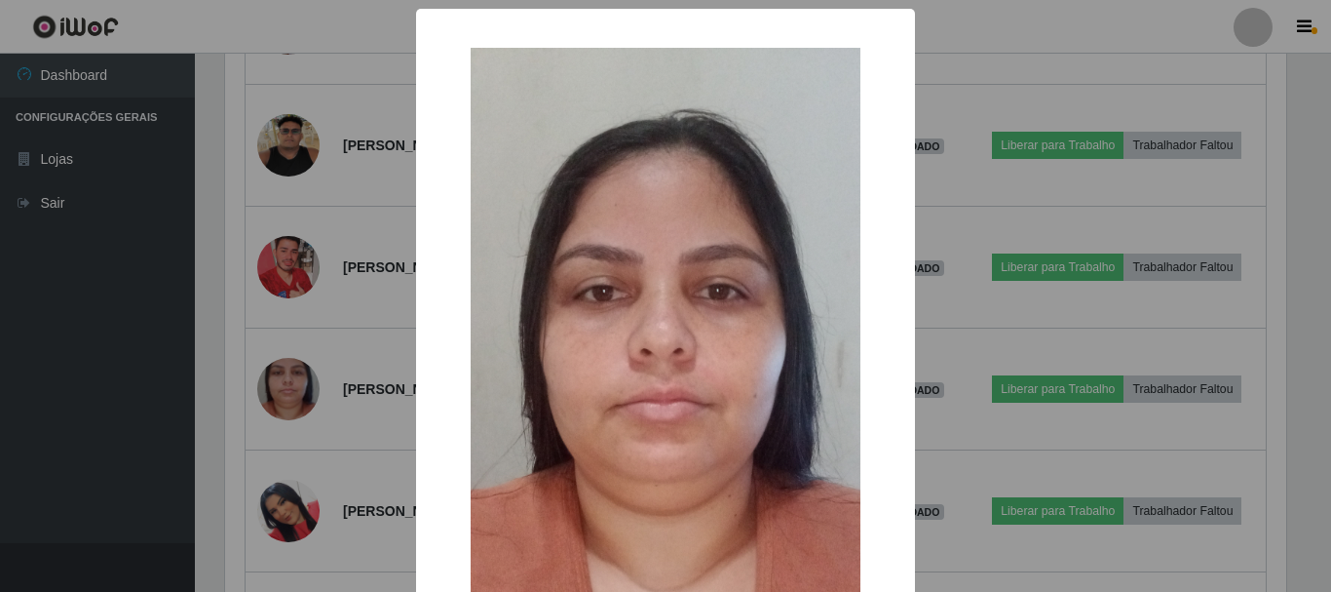
click at [305, 276] on div "× OK Cancel" at bounding box center [665, 296] width 1331 height 592
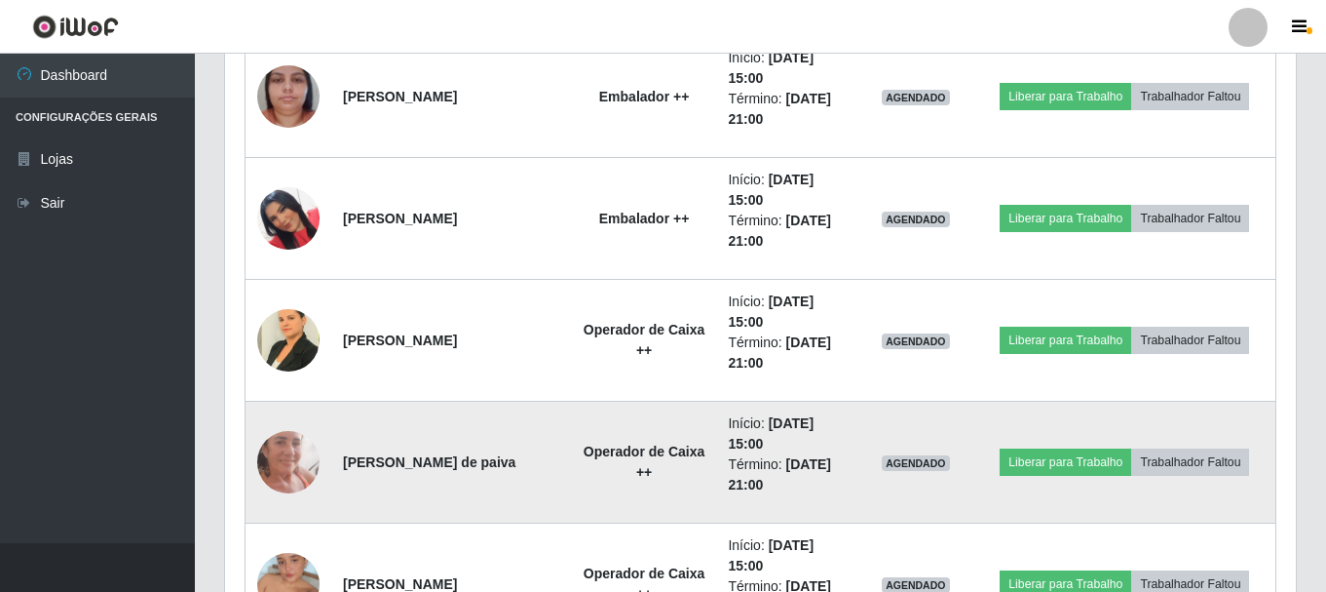
click at [289, 473] on img at bounding box center [288, 461] width 62 height 135
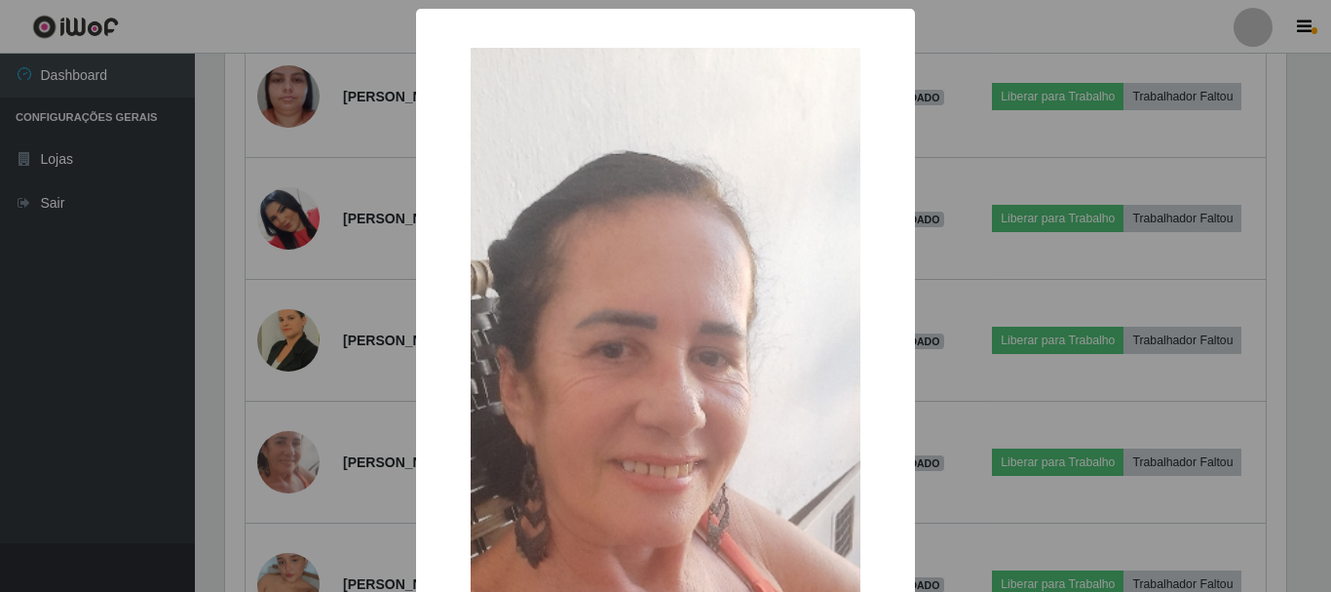
click at [327, 358] on div "× OK Cancel" at bounding box center [665, 296] width 1331 height 592
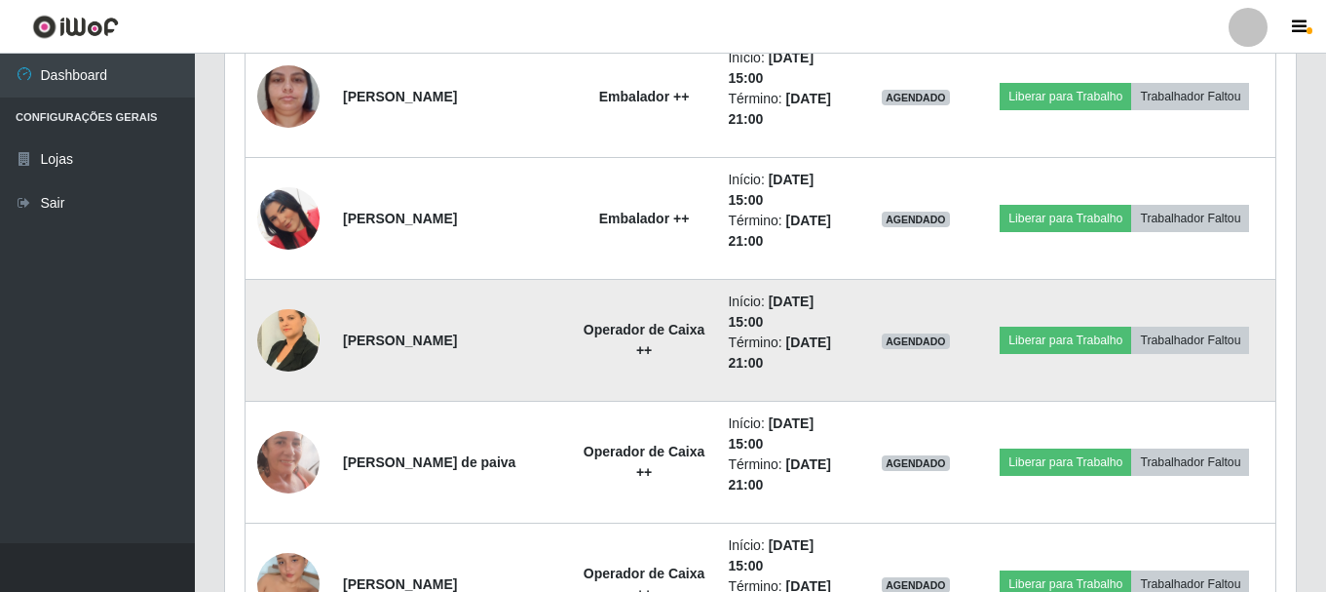
click at [296, 338] on img at bounding box center [288, 339] width 62 height 83
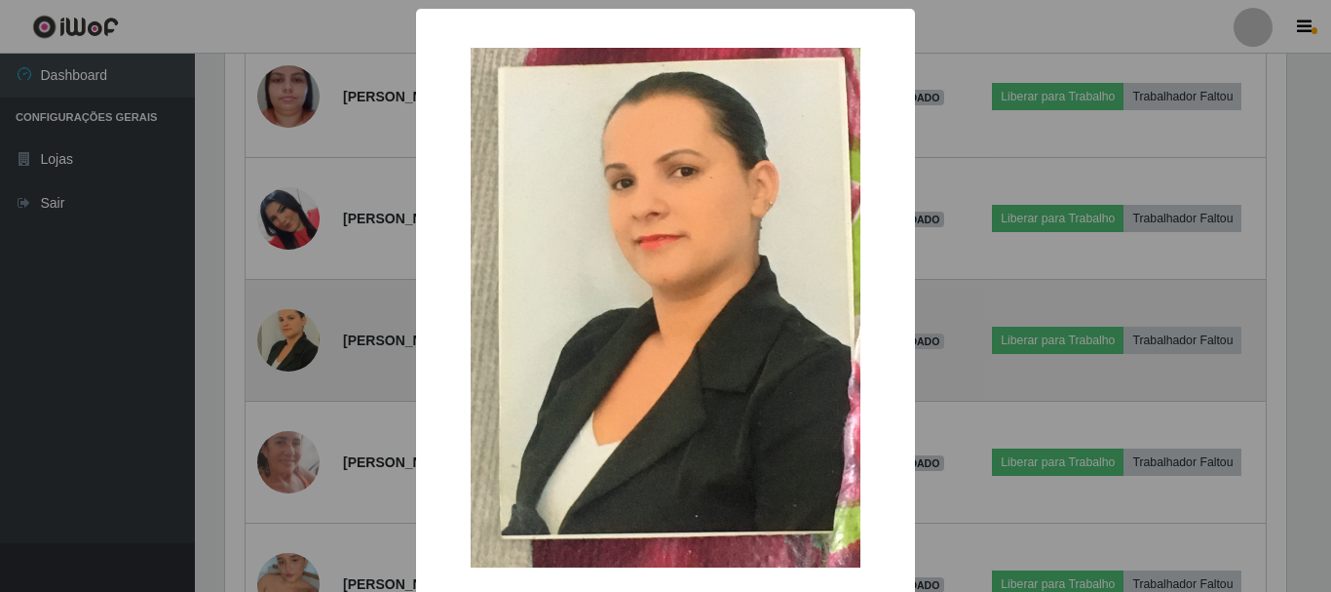
click at [296, 338] on div "× OK Cancel" at bounding box center [665, 296] width 1331 height 592
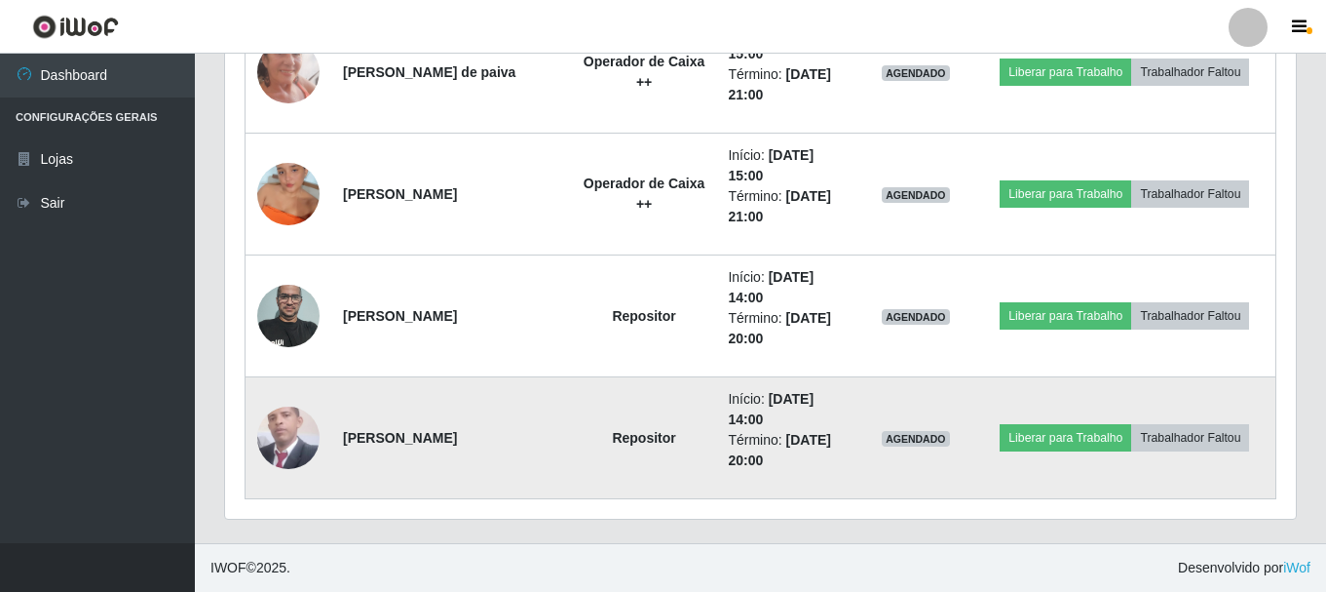
click at [306, 433] on img at bounding box center [288, 437] width 62 height 69
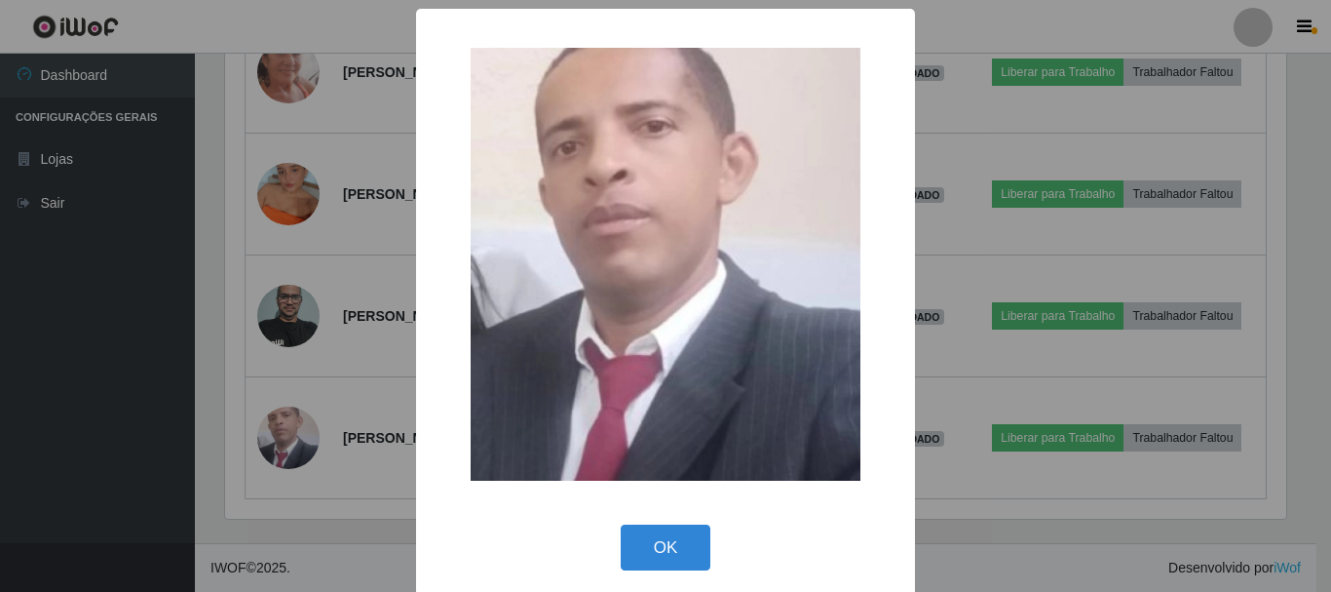
click at [330, 240] on div "× OK Cancel" at bounding box center [665, 296] width 1331 height 592
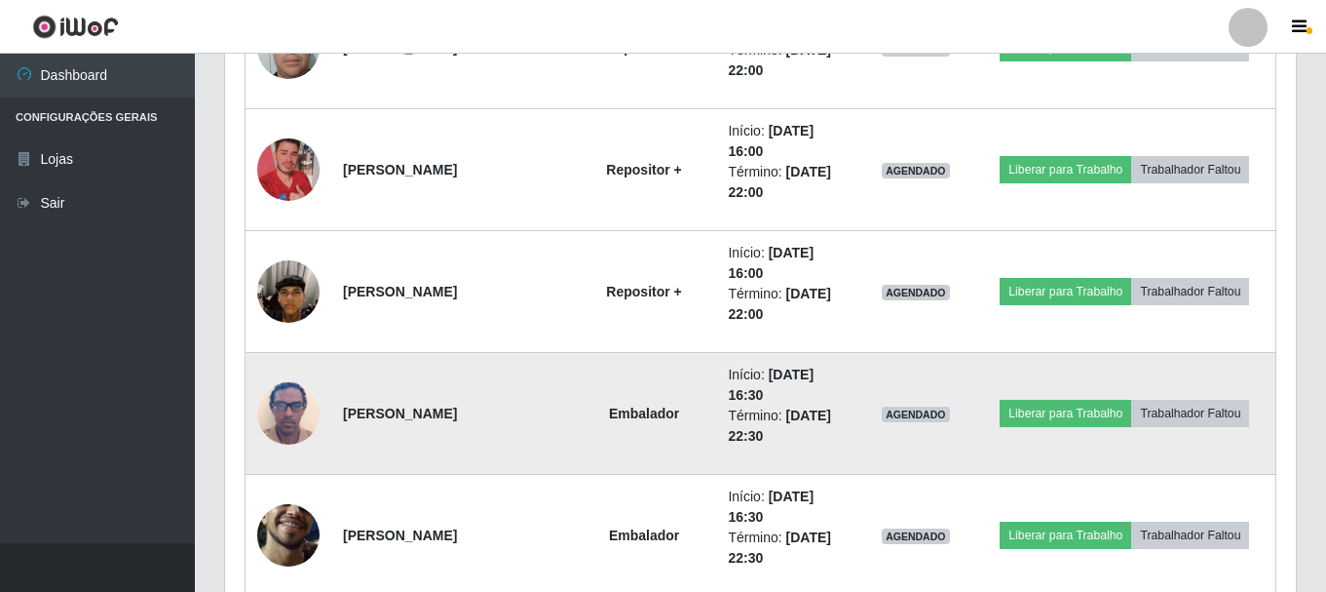
click at [290, 391] on img at bounding box center [288, 412] width 62 height 83
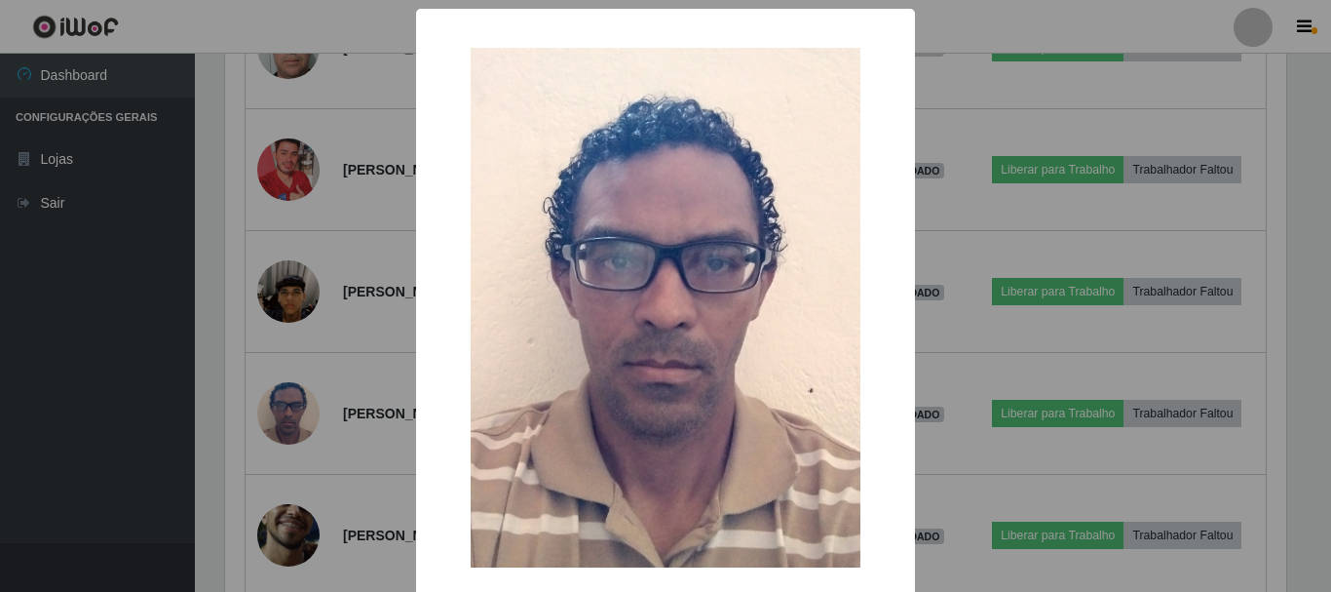
click at [294, 348] on div "× OK Cancel" at bounding box center [665, 296] width 1331 height 592
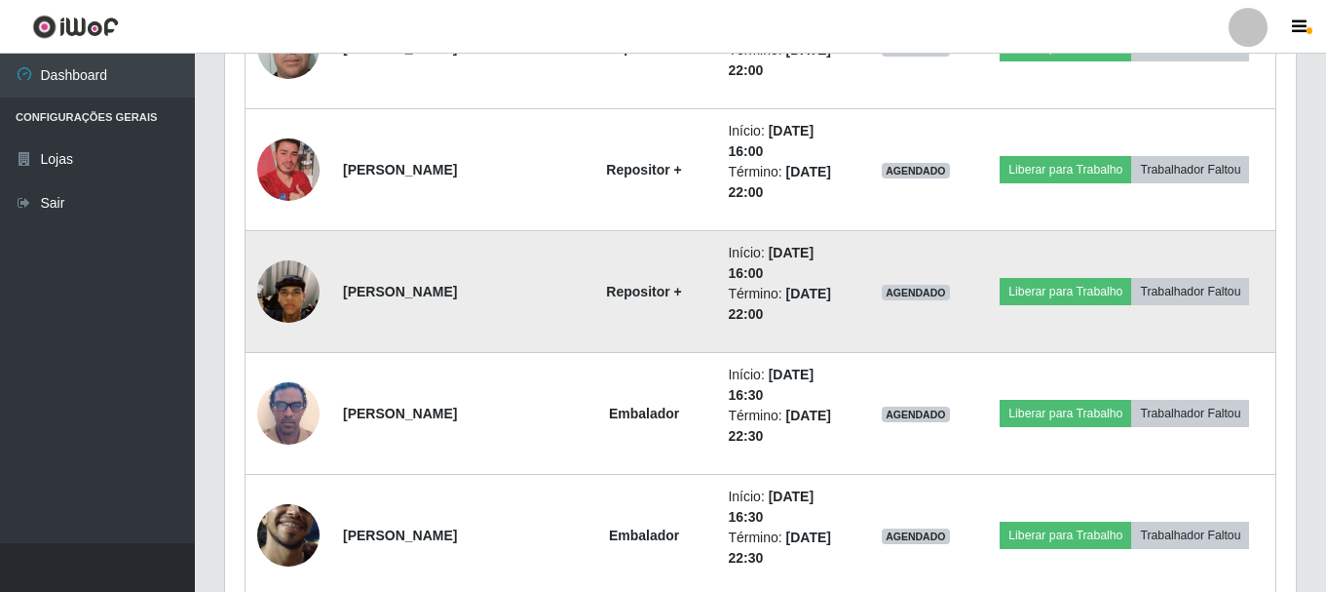
click at [298, 315] on img at bounding box center [288, 291] width 62 height 111
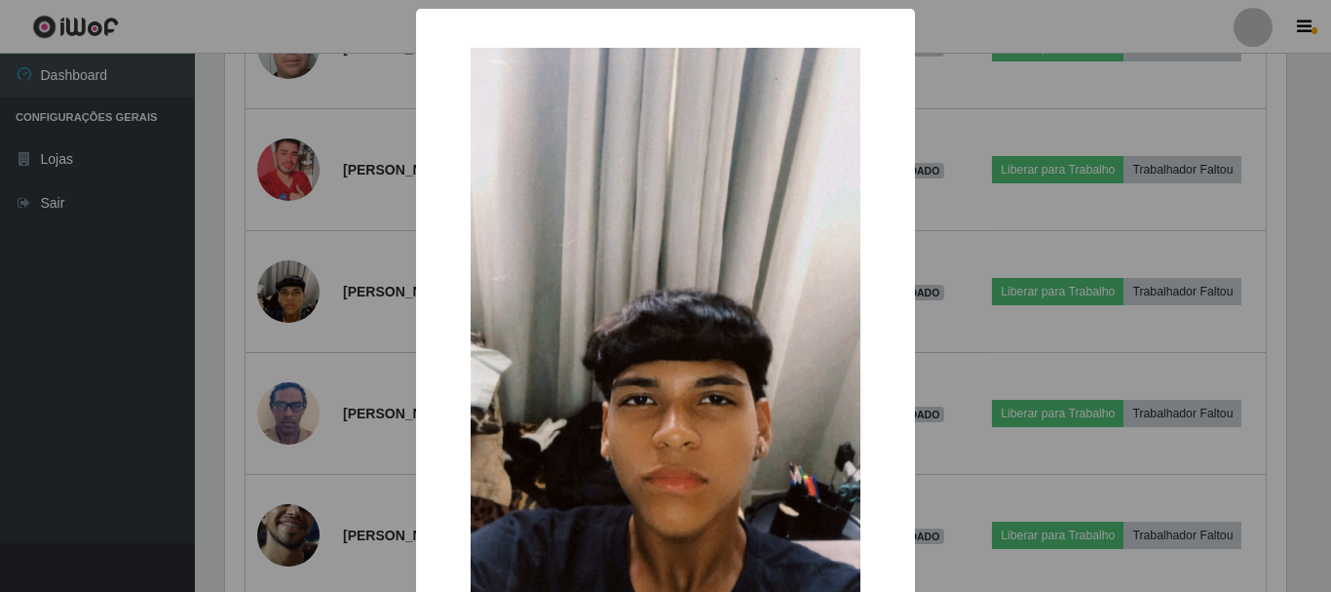
click at [306, 290] on div "× OK Cancel" at bounding box center [665, 296] width 1331 height 592
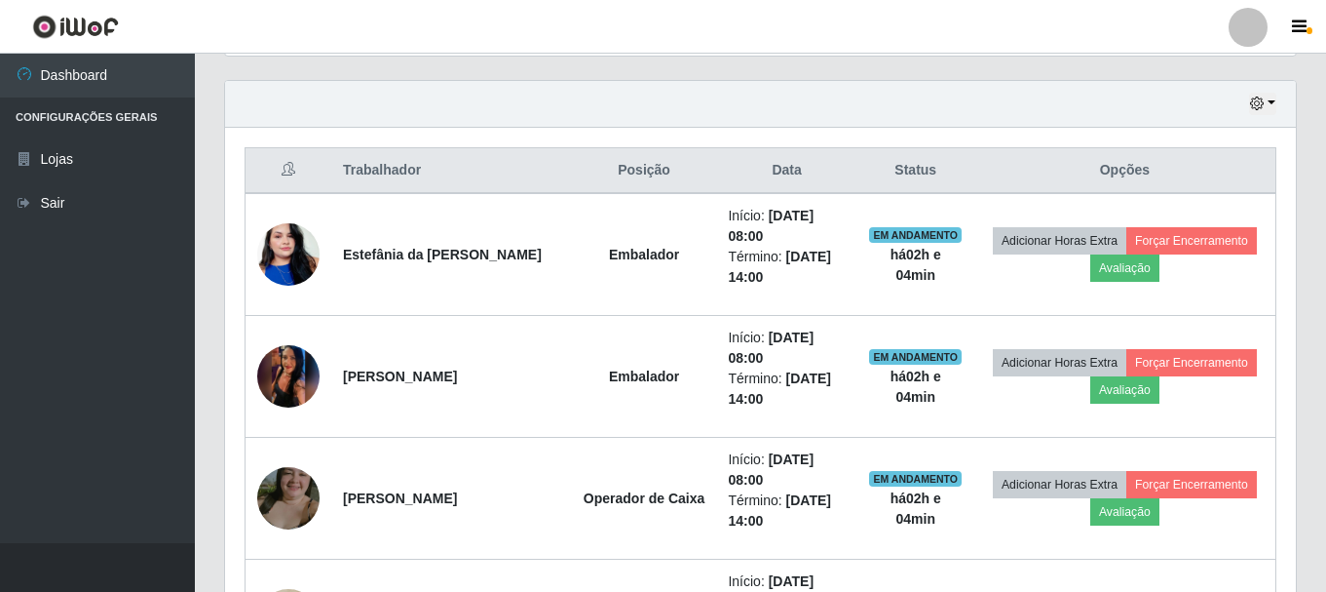
scroll to position [682, 0]
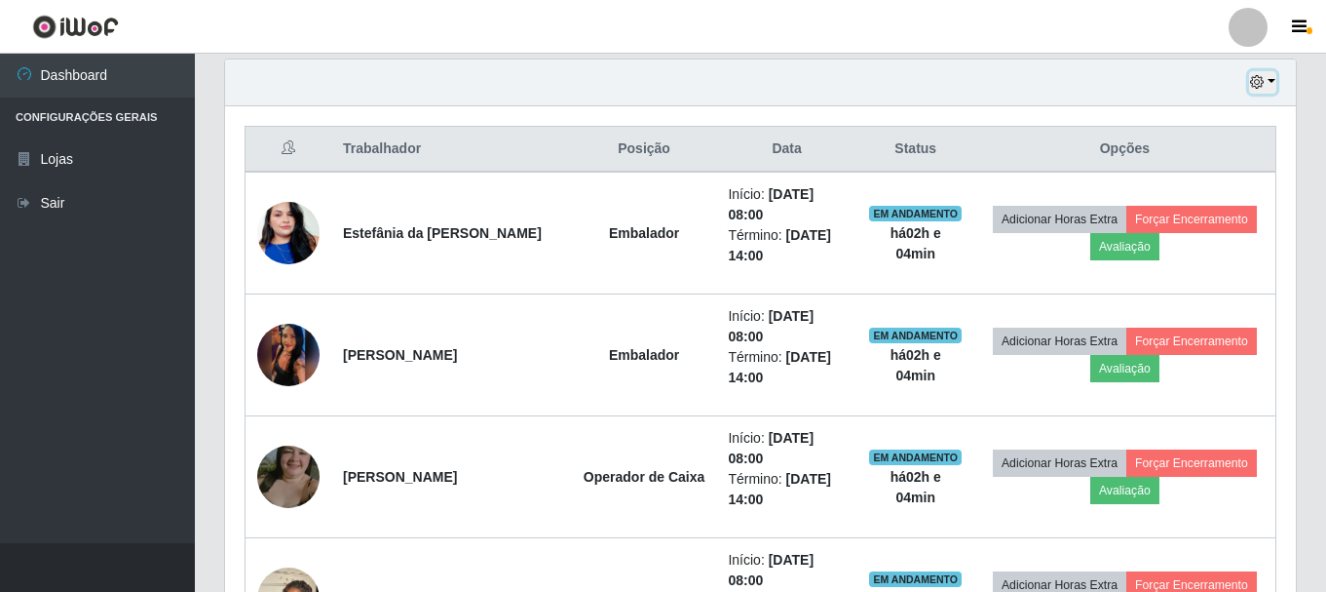
click at [1272, 82] on button "button" at bounding box center [1262, 82] width 27 height 22
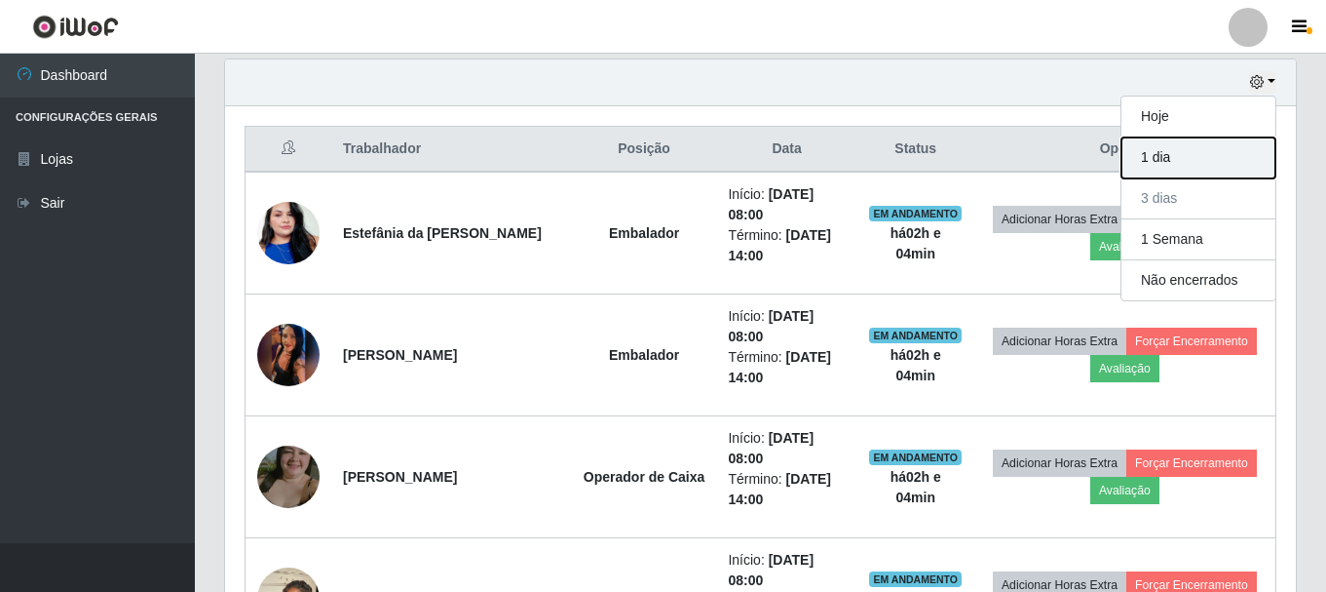
click at [1160, 157] on button "1 dia" at bounding box center [1199, 157] width 154 height 41
